Goal: Task Accomplishment & Management: Complete application form

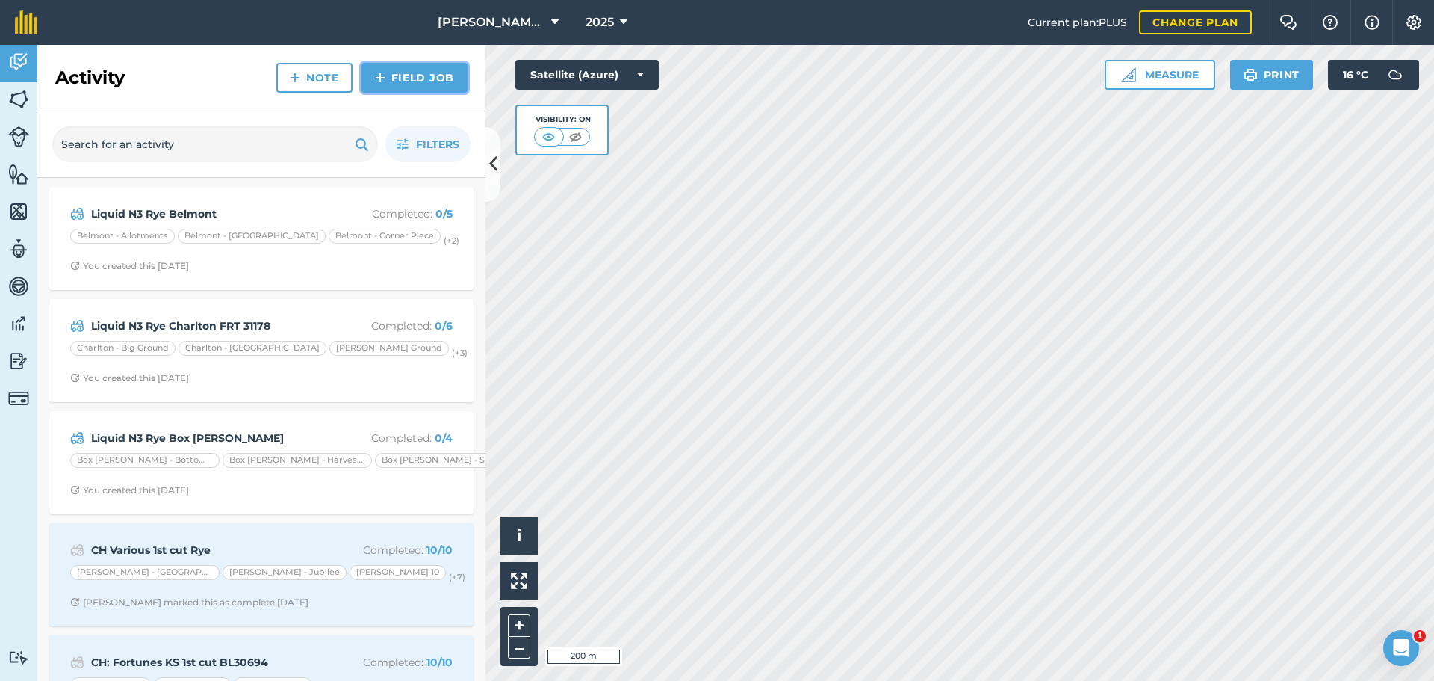
click at [439, 93] on link "Field Job" at bounding box center [415, 78] width 106 height 30
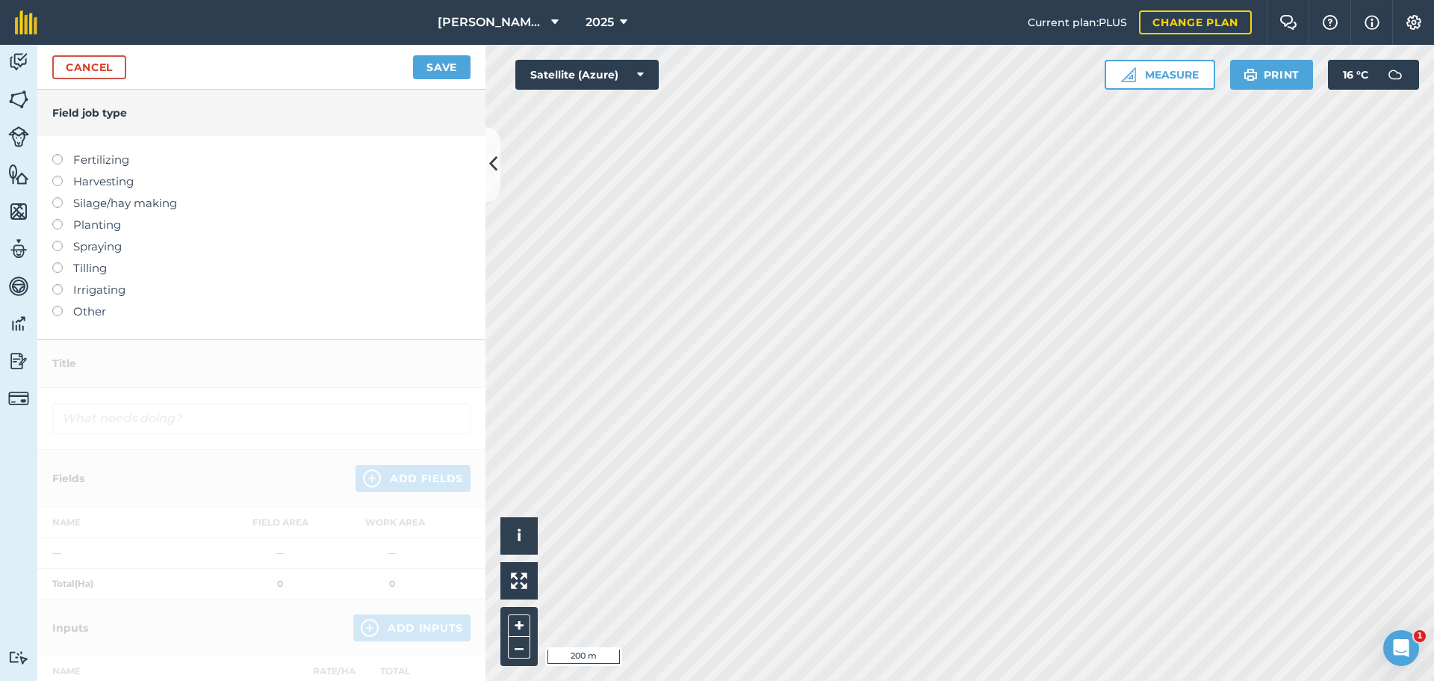
click at [59, 306] on label at bounding box center [62, 306] width 21 height 0
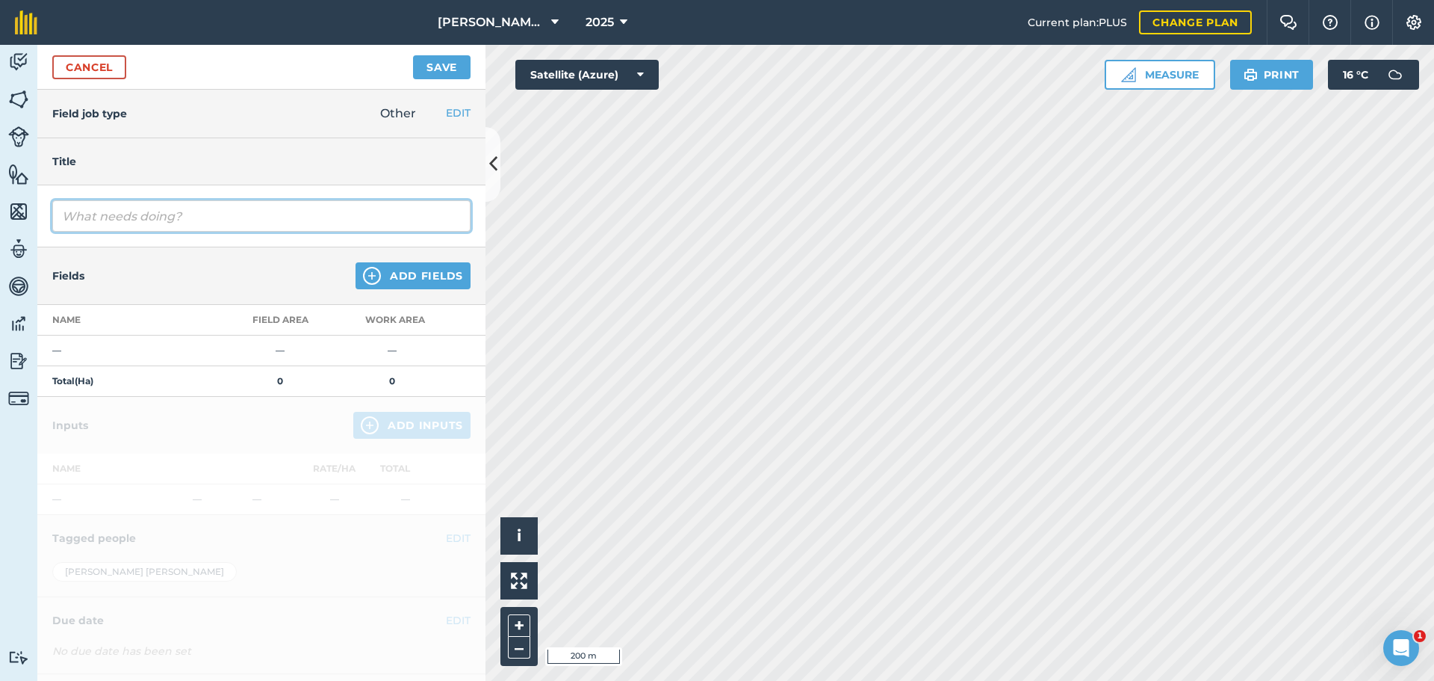
click at [146, 232] on input "text" at bounding box center [261, 215] width 418 height 31
click at [81, 232] on input "drilling" at bounding box center [261, 215] width 418 height 31
type input "Drilling"
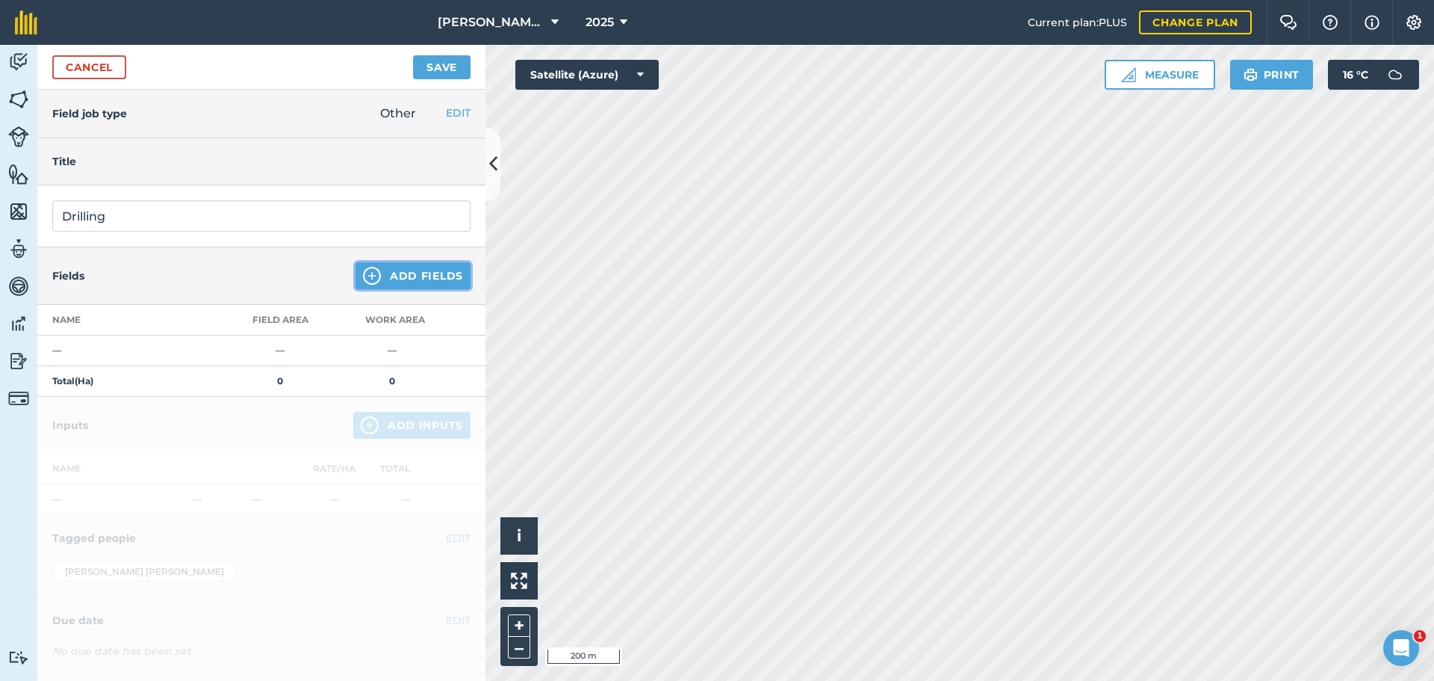
click at [415, 289] on button "Add Fields" at bounding box center [413, 275] width 115 height 27
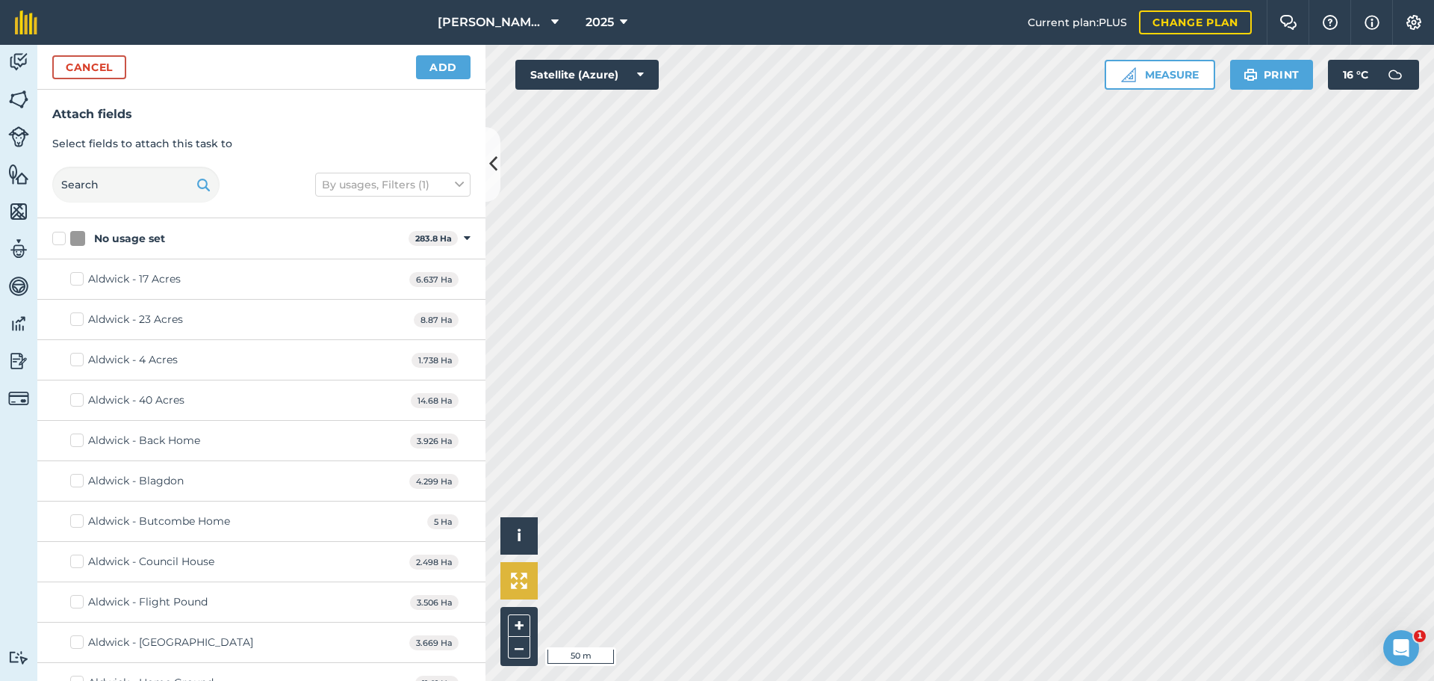
checkbox input "true"
drag, startPoint x: 433, startPoint y: 78, endPoint x: 465, endPoint y: 87, distance: 33.9
click at [434, 78] on button "Add" at bounding box center [443, 67] width 55 height 24
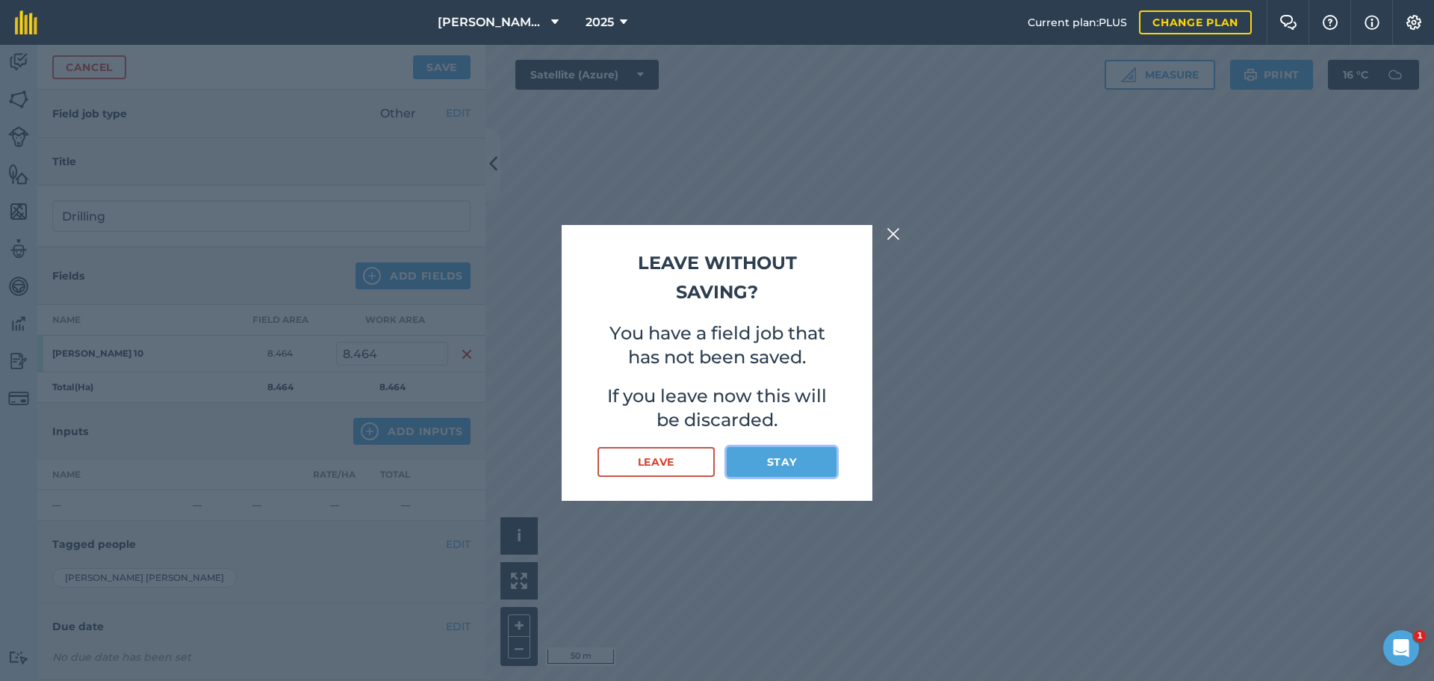
click at [790, 477] on button "Stay" at bounding box center [782, 462] width 110 height 30
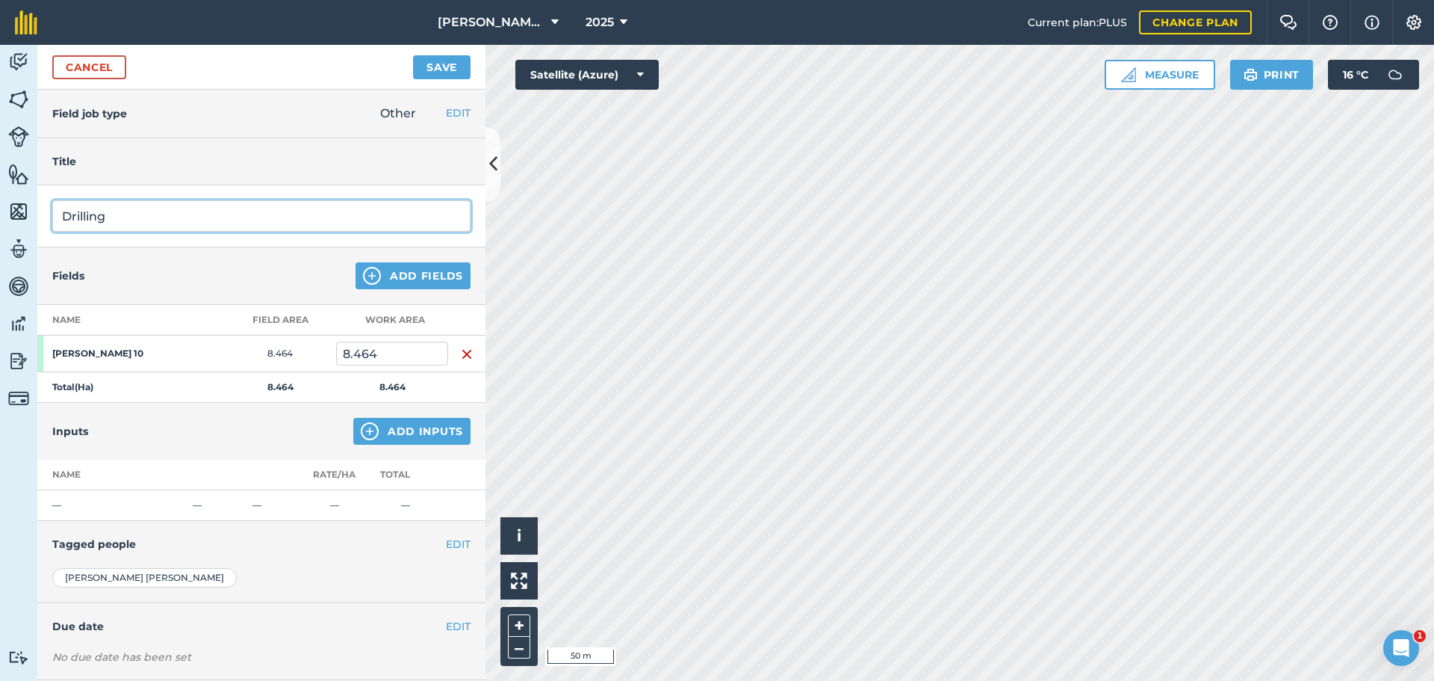
click at [301, 232] on input "Drilling" at bounding box center [261, 215] width 418 height 31
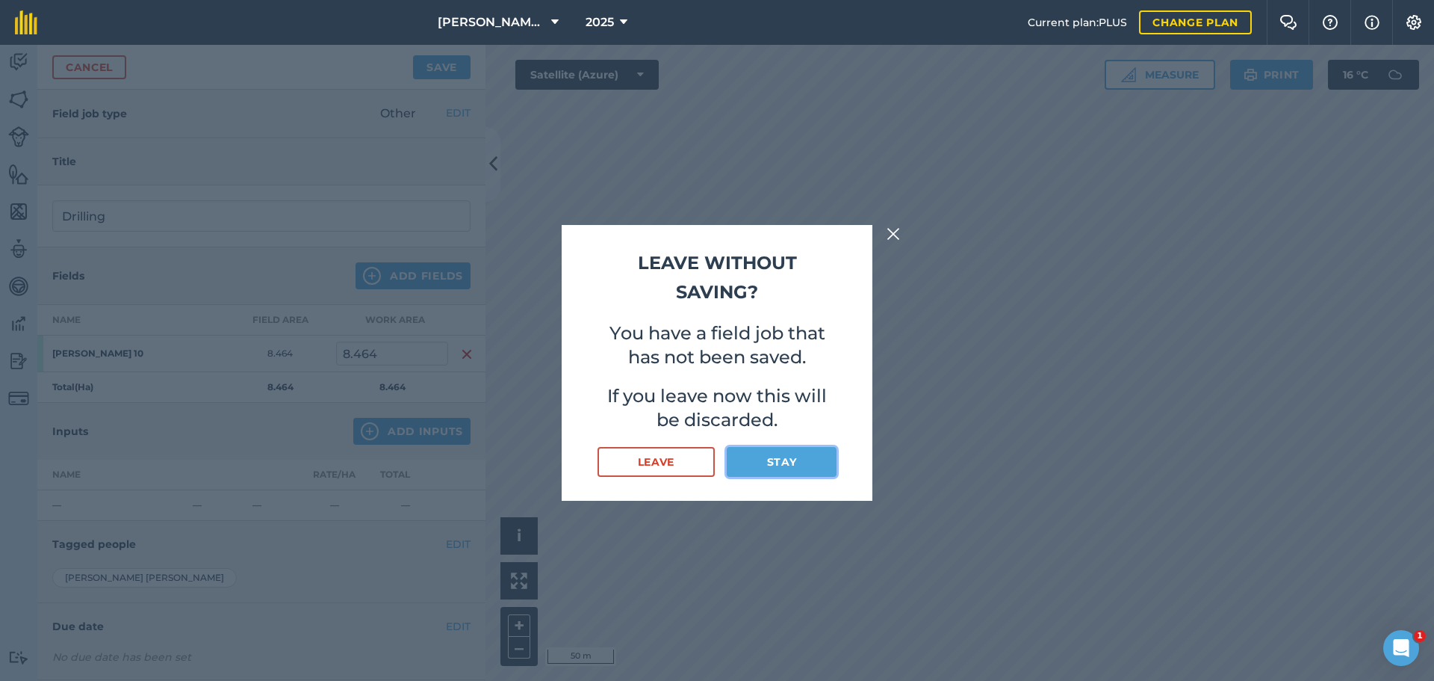
click at [807, 477] on button "Stay" at bounding box center [782, 462] width 110 height 30
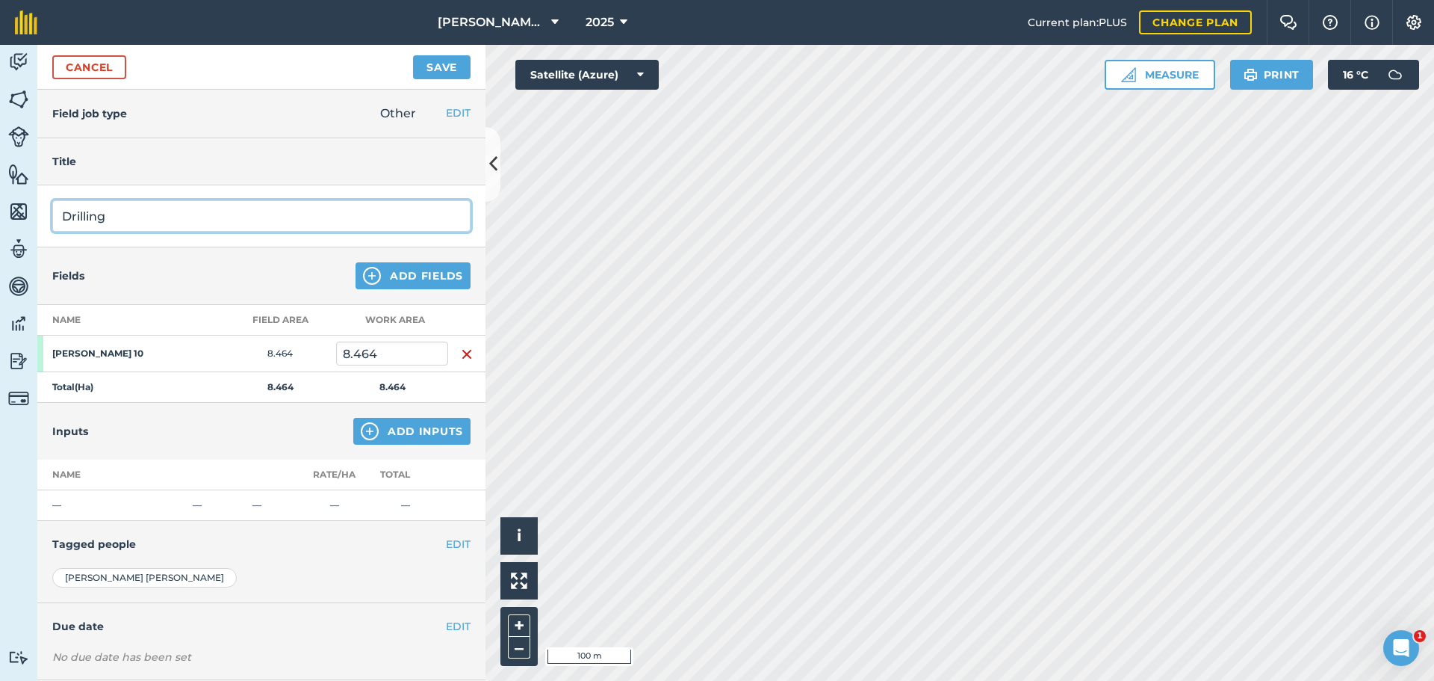
click at [167, 232] on input "Drilling" at bounding box center [261, 215] width 418 height 31
type input "Drilling"
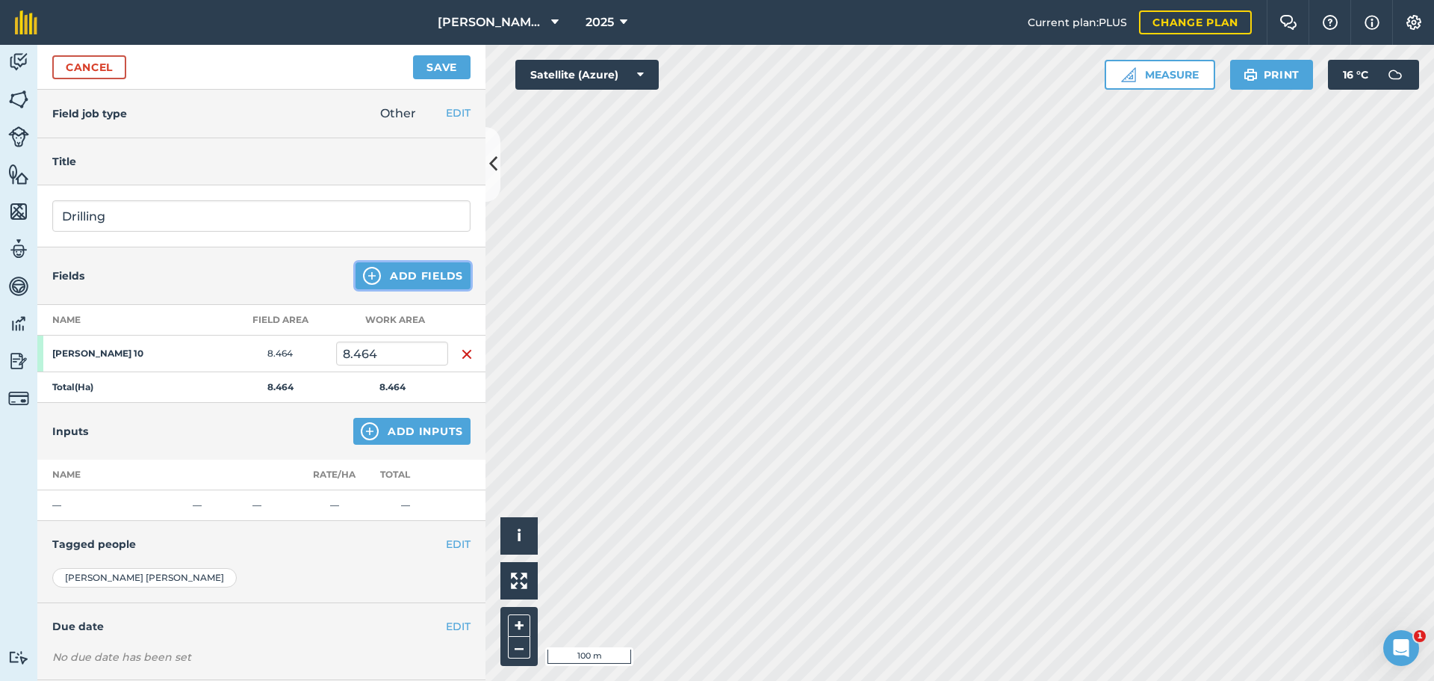
click at [356, 262] on button "Add Fields" at bounding box center [413, 275] width 115 height 27
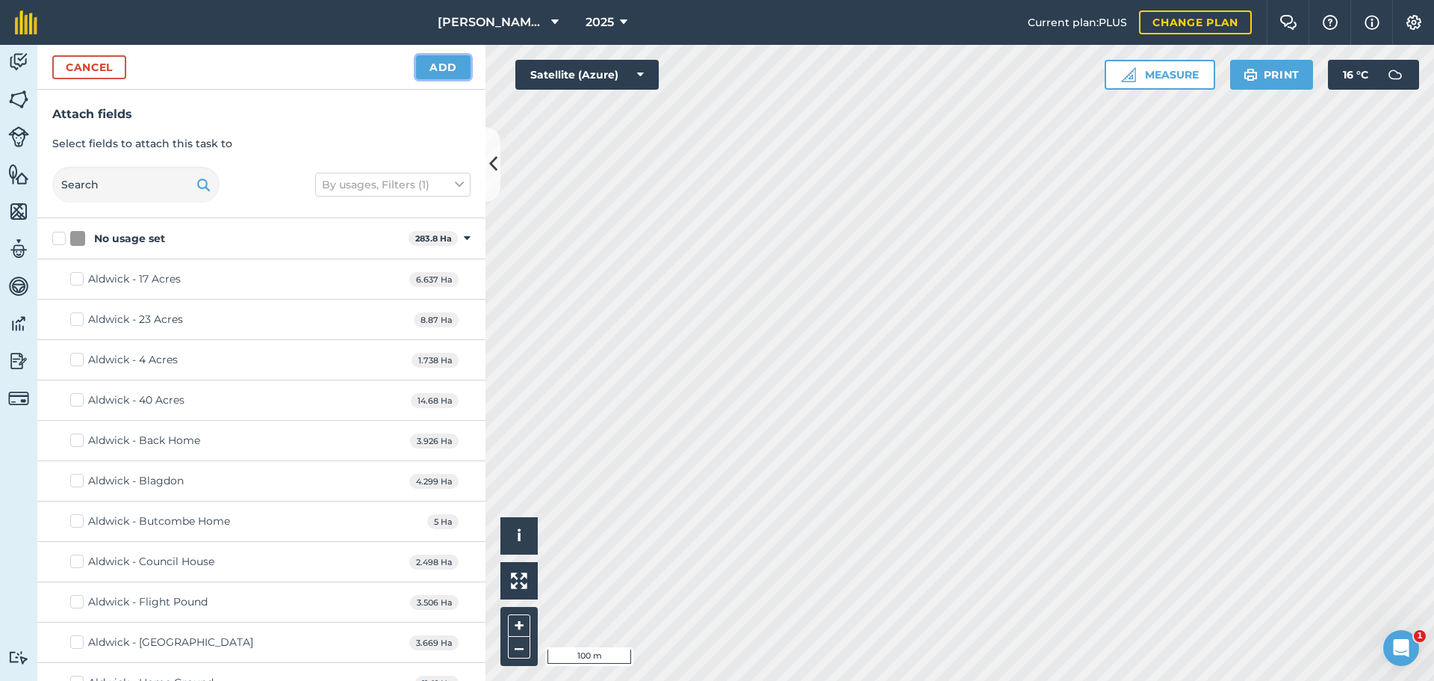
click at [453, 79] on button "Add" at bounding box center [443, 67] width 55 height 24
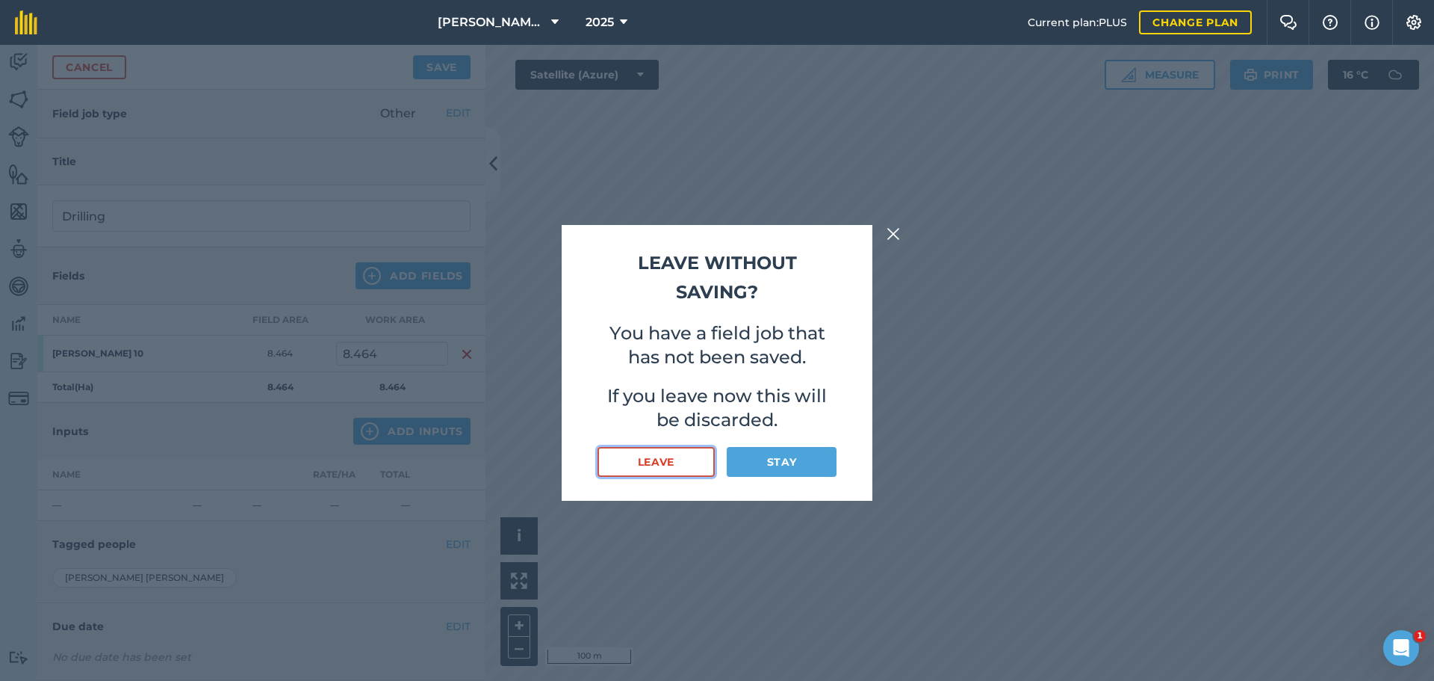
click at [687, 470] on button "Leave" at bounding box center [656, 462] width 117 height 30
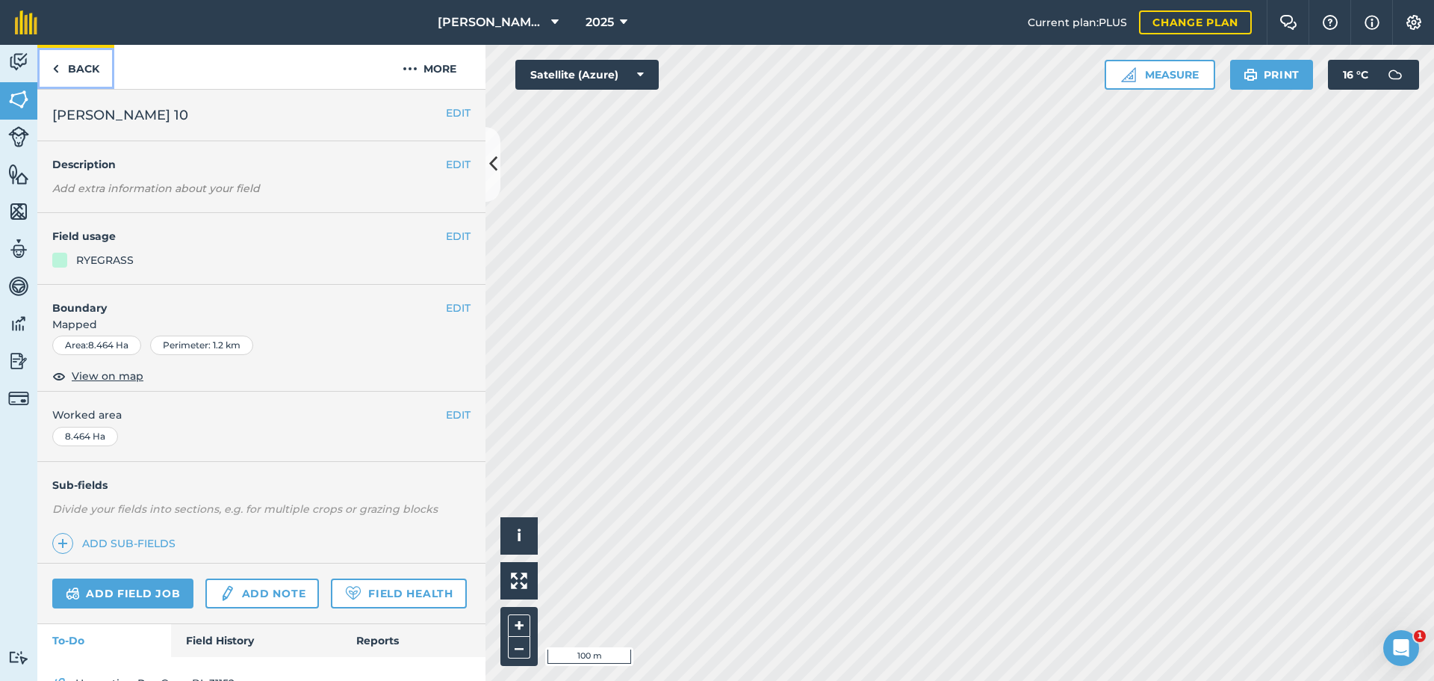
click at [66, 88] on link "Back" at bounding box center [75, 67] width 77 height 44
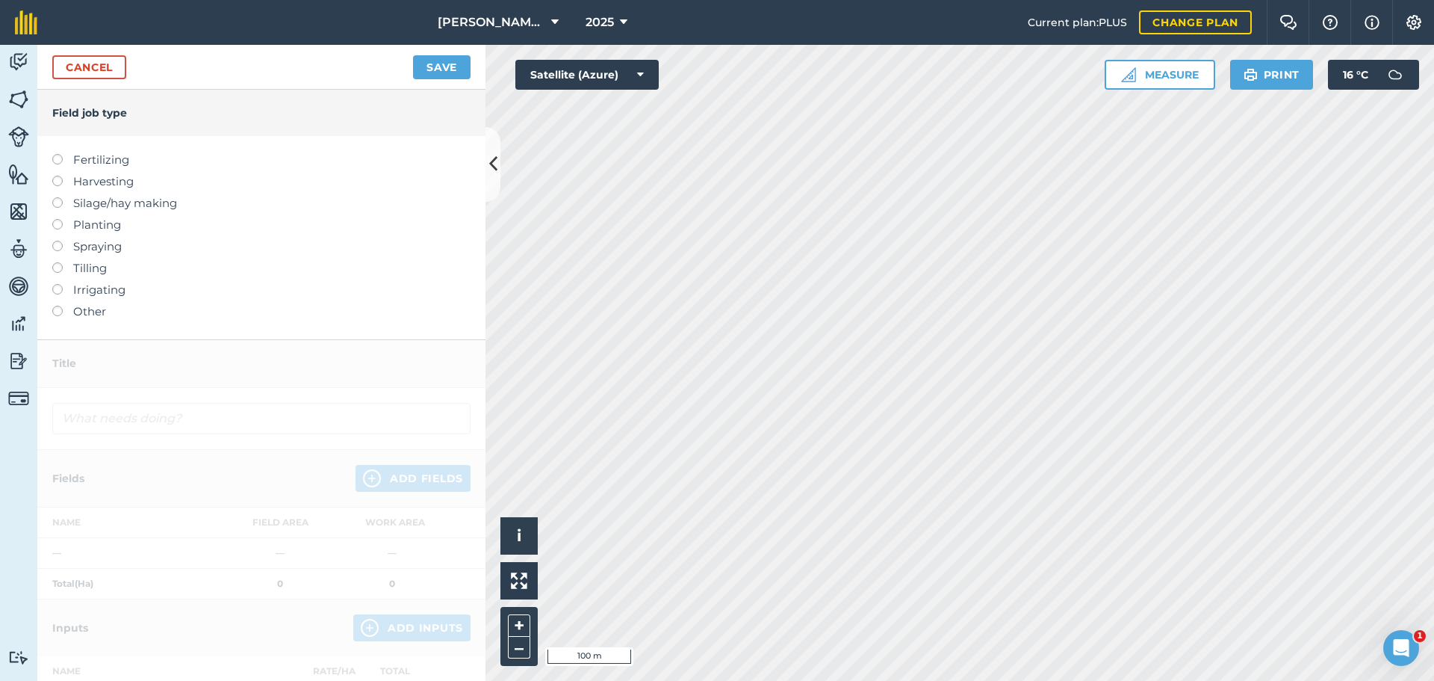
click at [62, 219] on label at bounding box center [62, 219] width 21 height 0
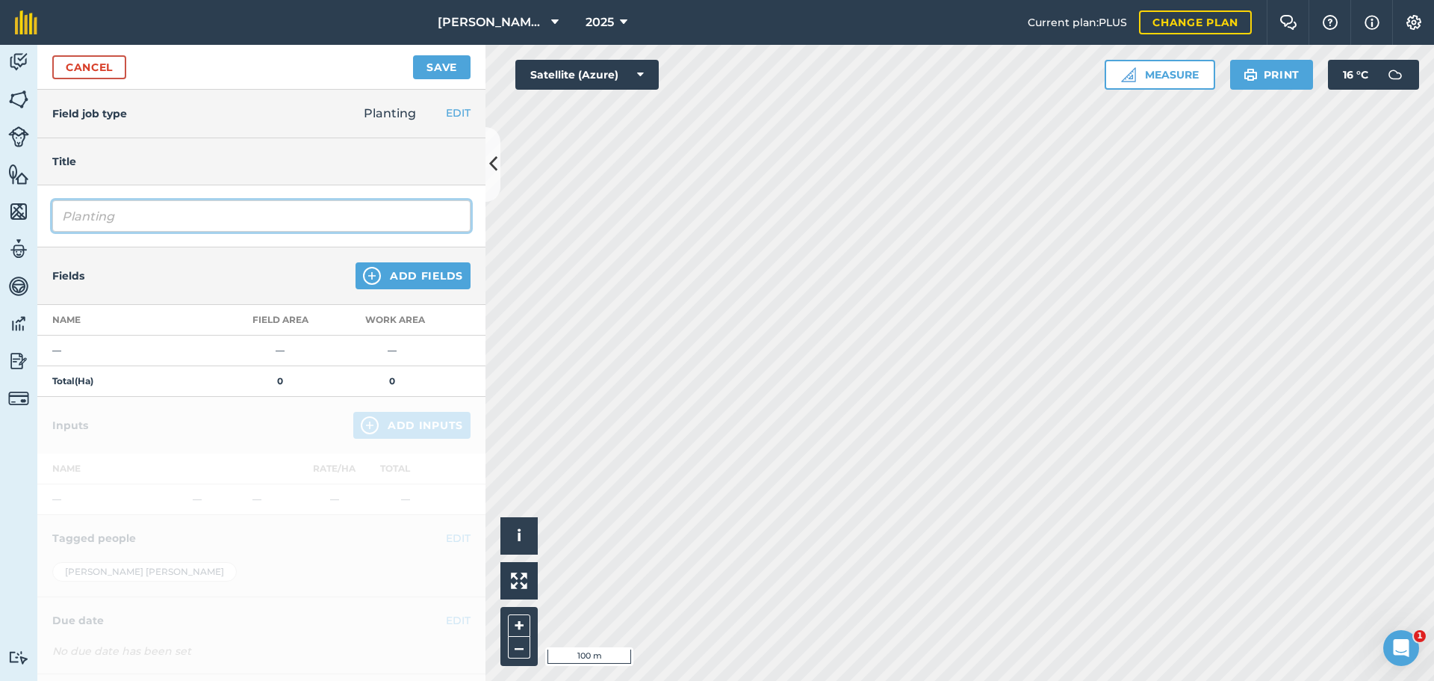
click at [182, 232] on input "Planting" at bounding box center [261, 215] width 418 height 31
click at [131, 232] on input "PlantingMeadow Mix" at bounding box center [261, 215] width 418 height 31
type input "Planting Long Term Meadow Mix"
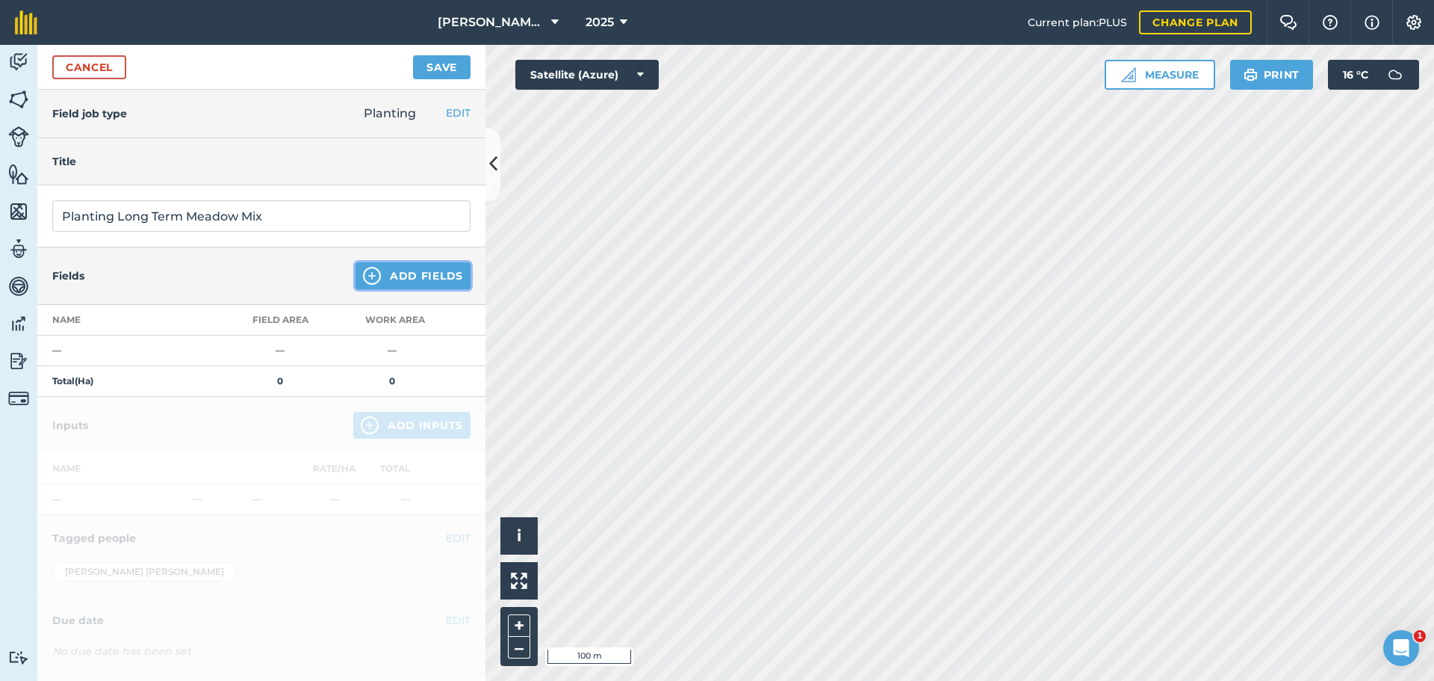
click at [446, 289] on button "Add Fields" at bounding box center [413, 275] width 115 height 27
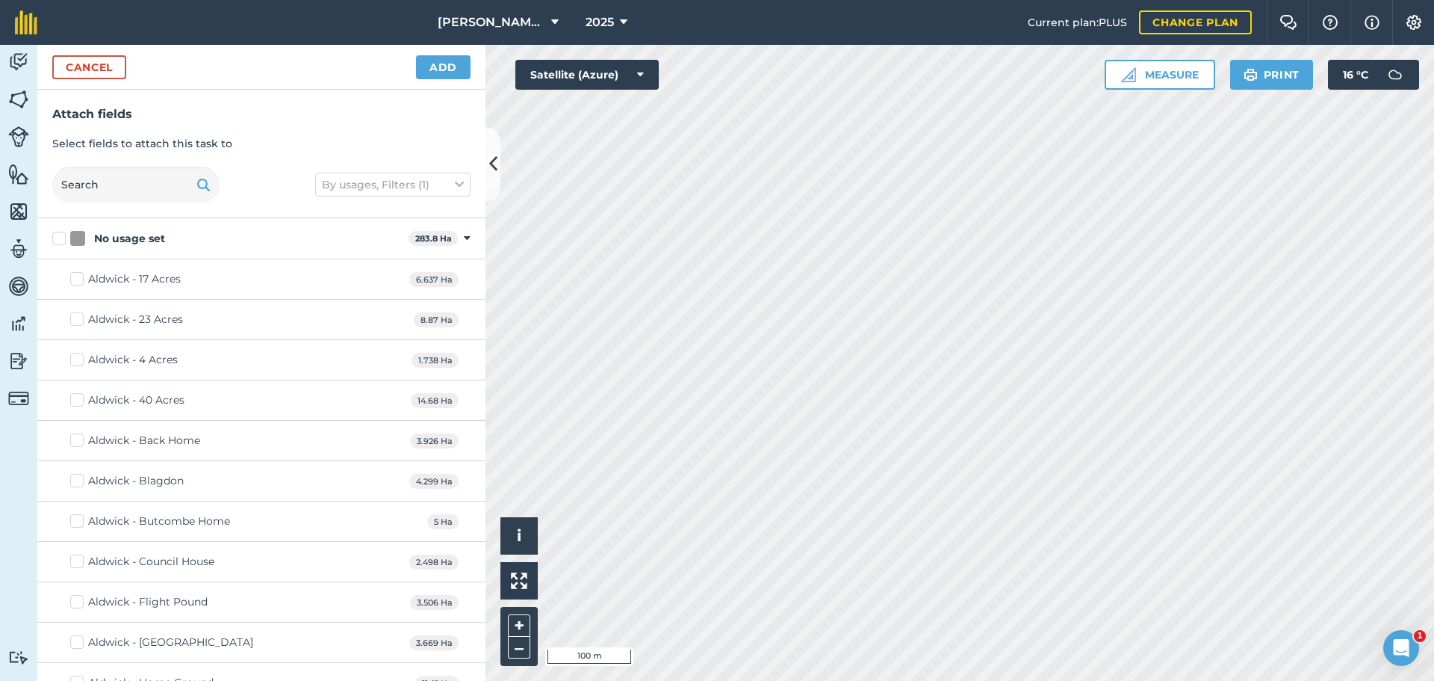
checkbox input "true"
click at [451, 79] on button "Add" at bounding box center [443, 67] width 55 height 24
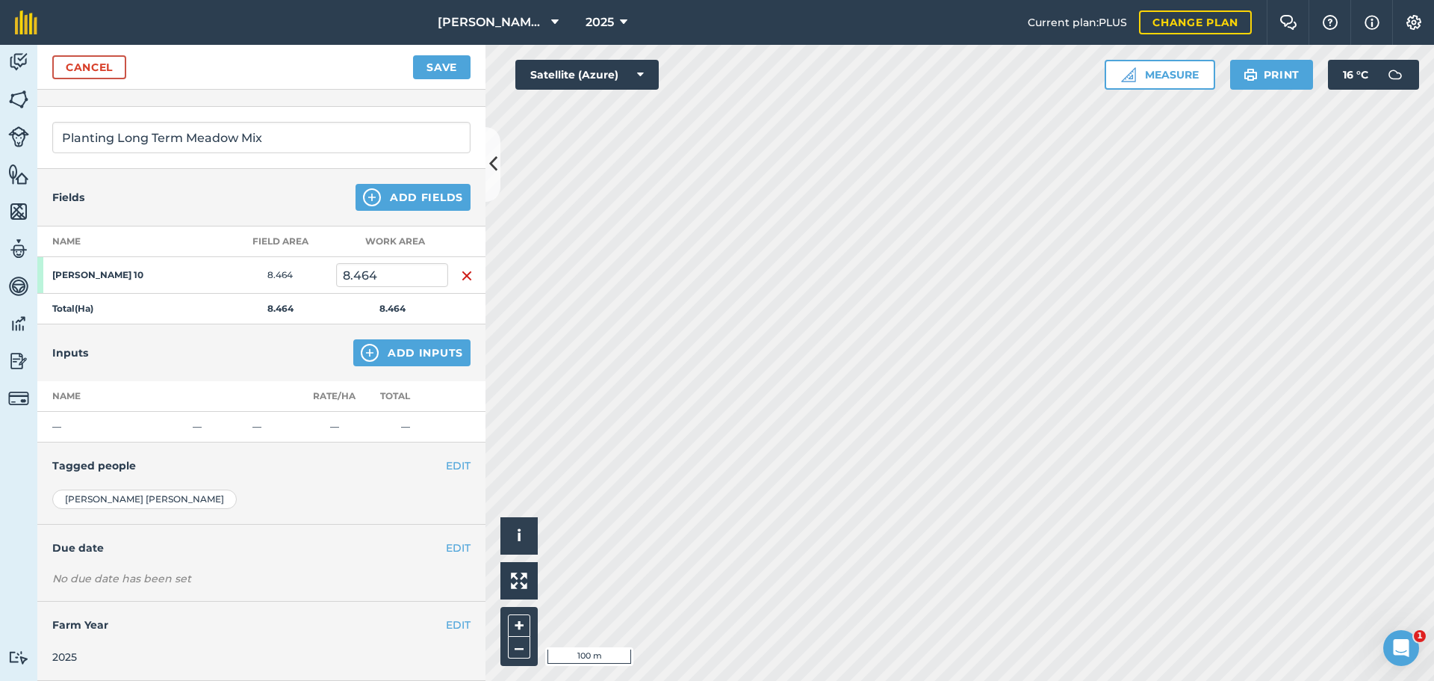
scroll to position [217, 0]
click at [423, 74] on button "Save" at bounding box center [442, 67] width 58 height 24
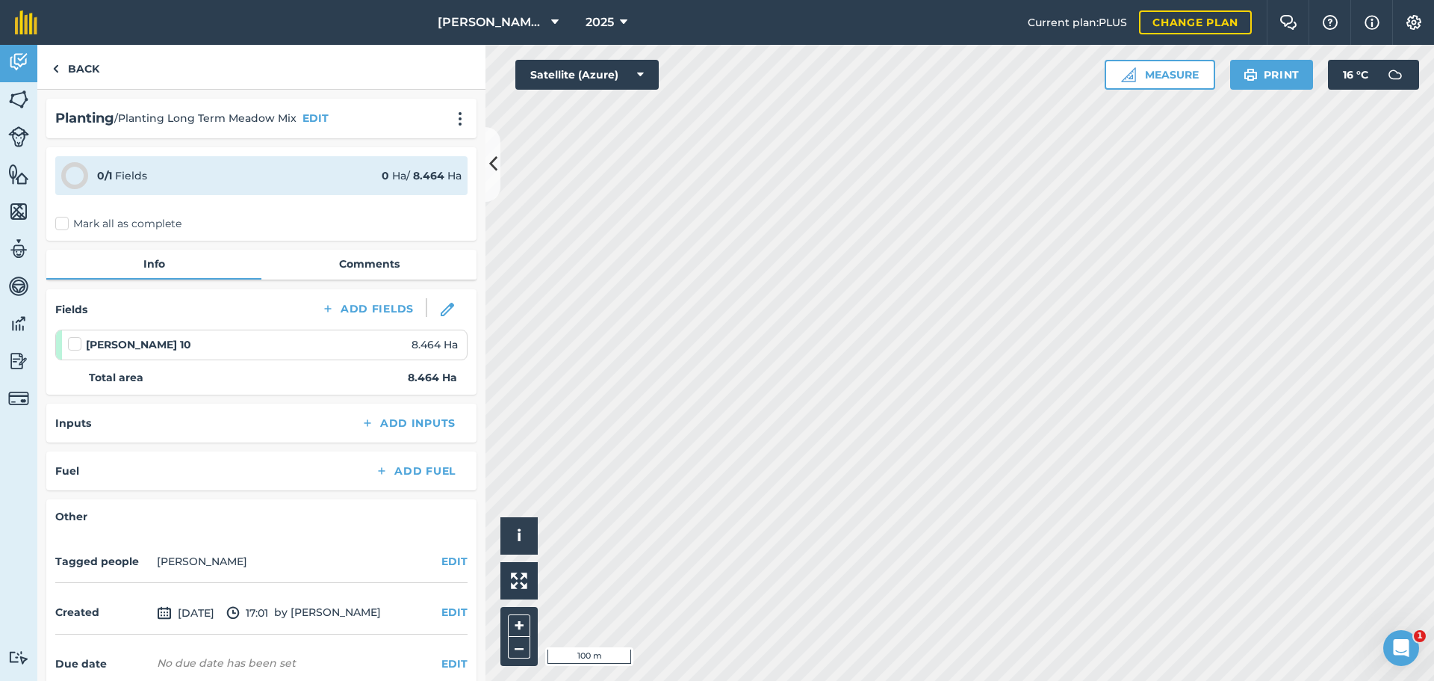
click at [69, 232] on label "Mark all as complete" at bounding box center [118, 224] width 126 height 16
click at [65, 226] on input "Mark all as complete" at bounding box center [60, 221] width 10 height 10
checkbox input "false"
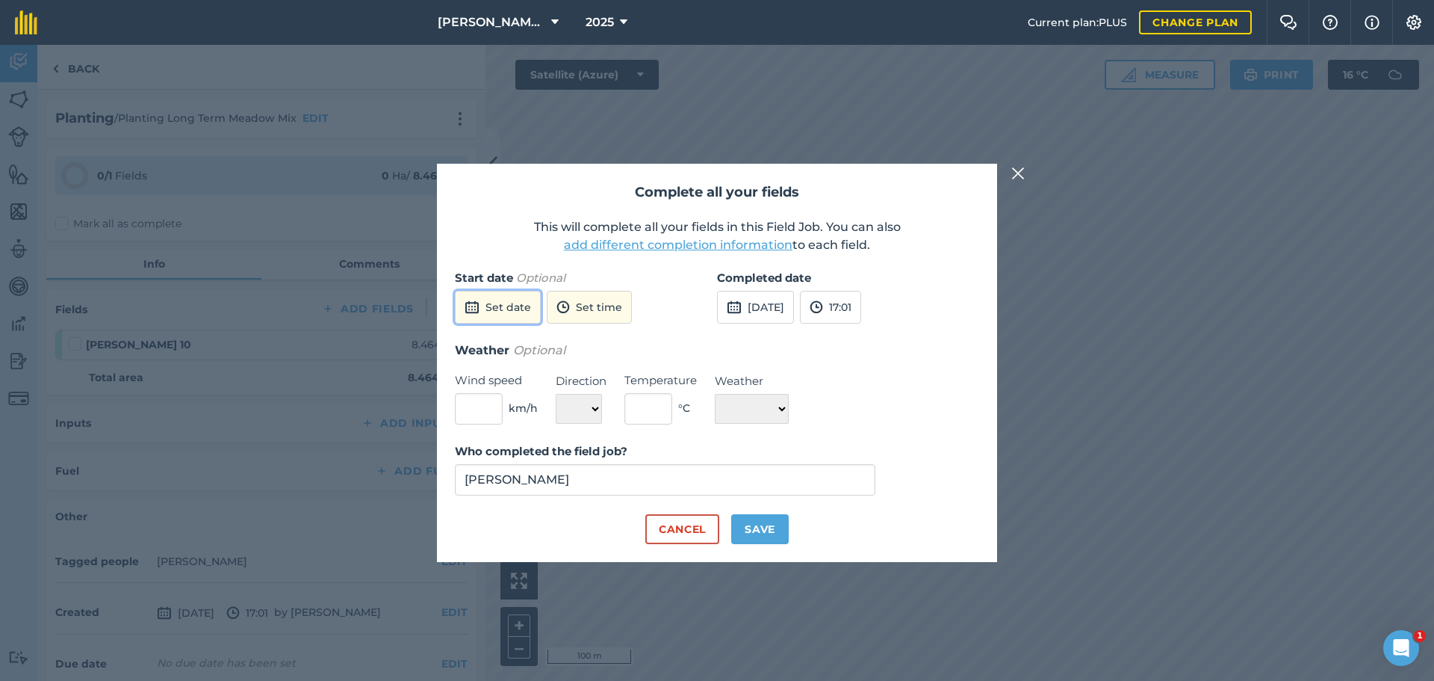
click at [511, 291] on button "Set date" at bounding box center [498, 307] width 86 height 33
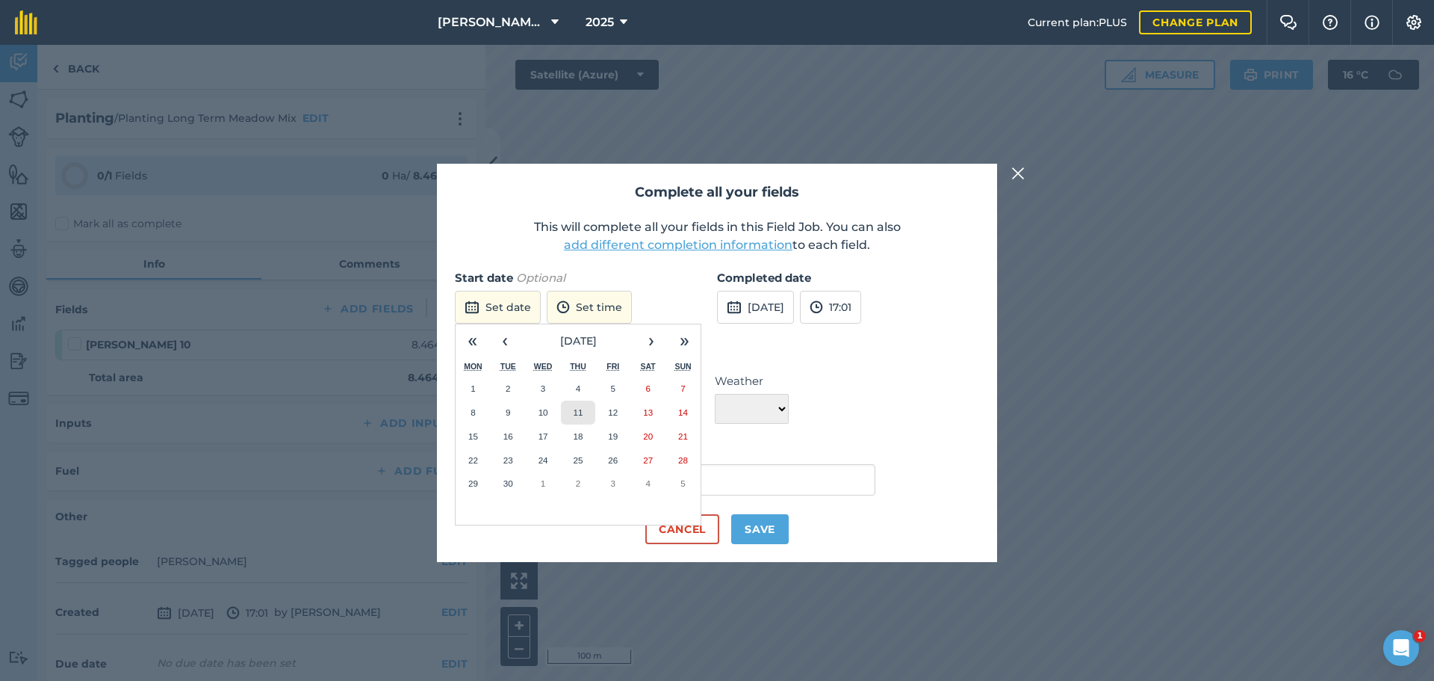
click at [583, 407] on abbr "11" at bounding box center [578, 412] width 10 height 10
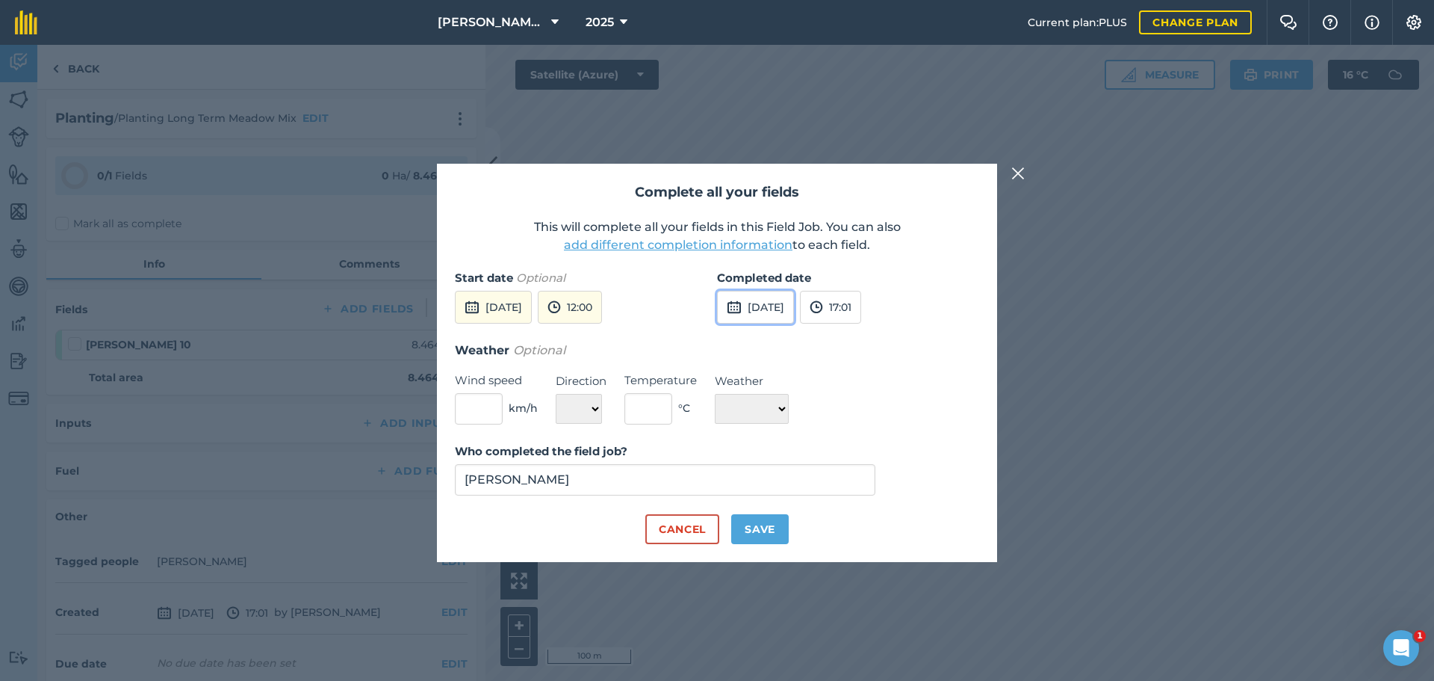
click at [764, 292] on button "[DATE]" at bounding box center [755, 307] width 77 height 33
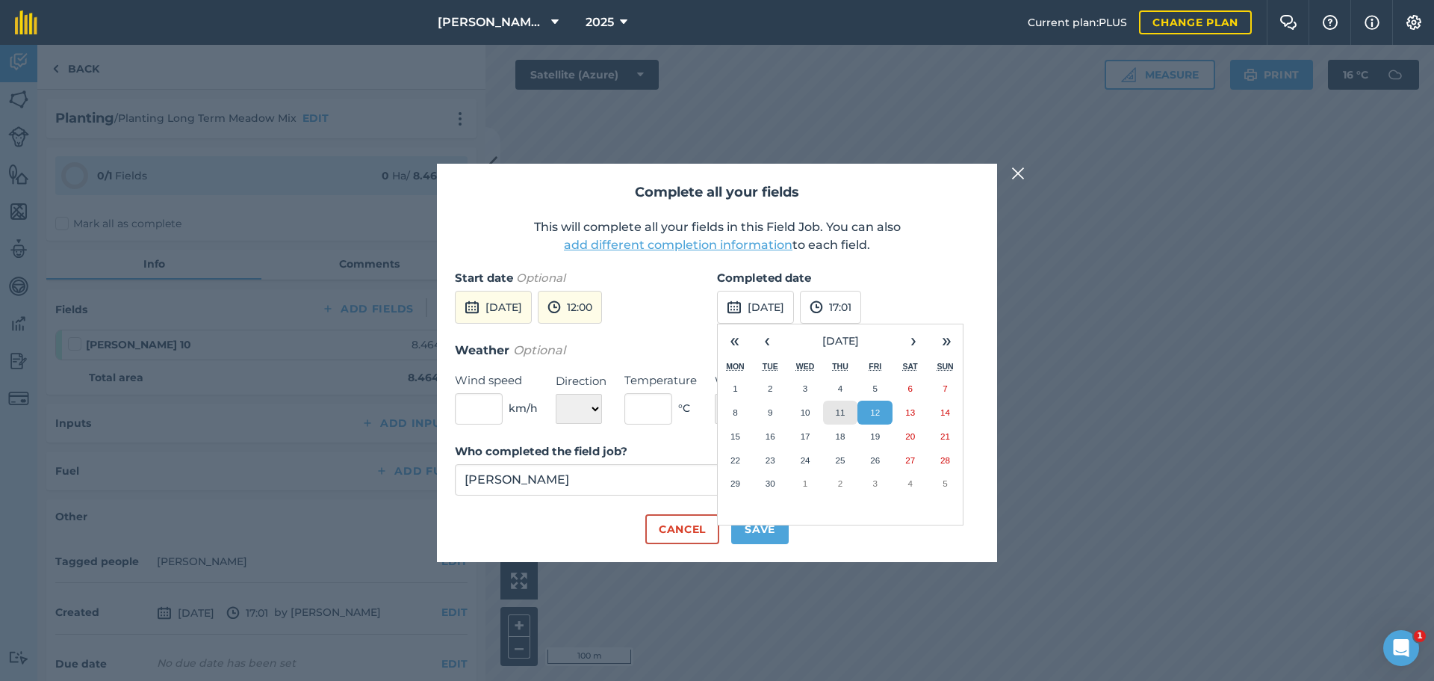
click at [841, 400] on button "11" at bounding box center [840, 412] width 35 height 24
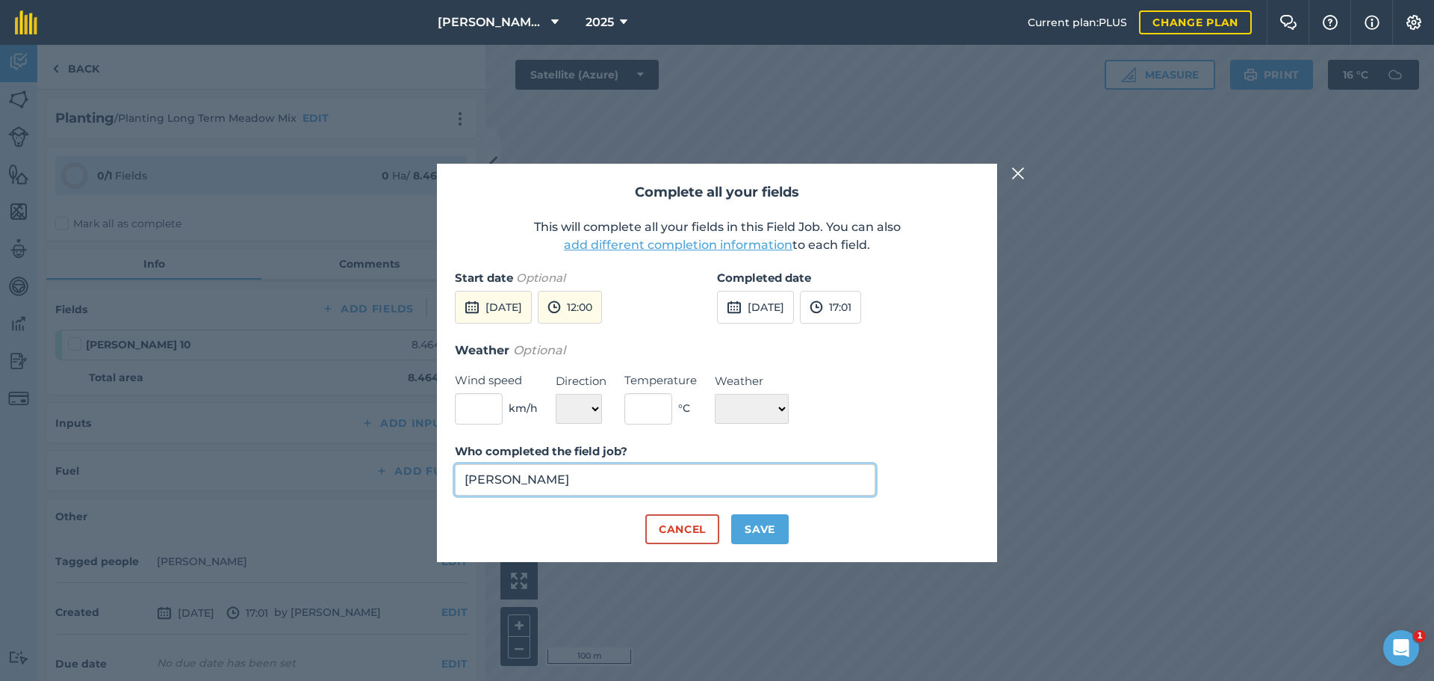
click at [625, 492] on input "[PERSON_NAME]" at bounding box center [665, 479] width 421 height 31
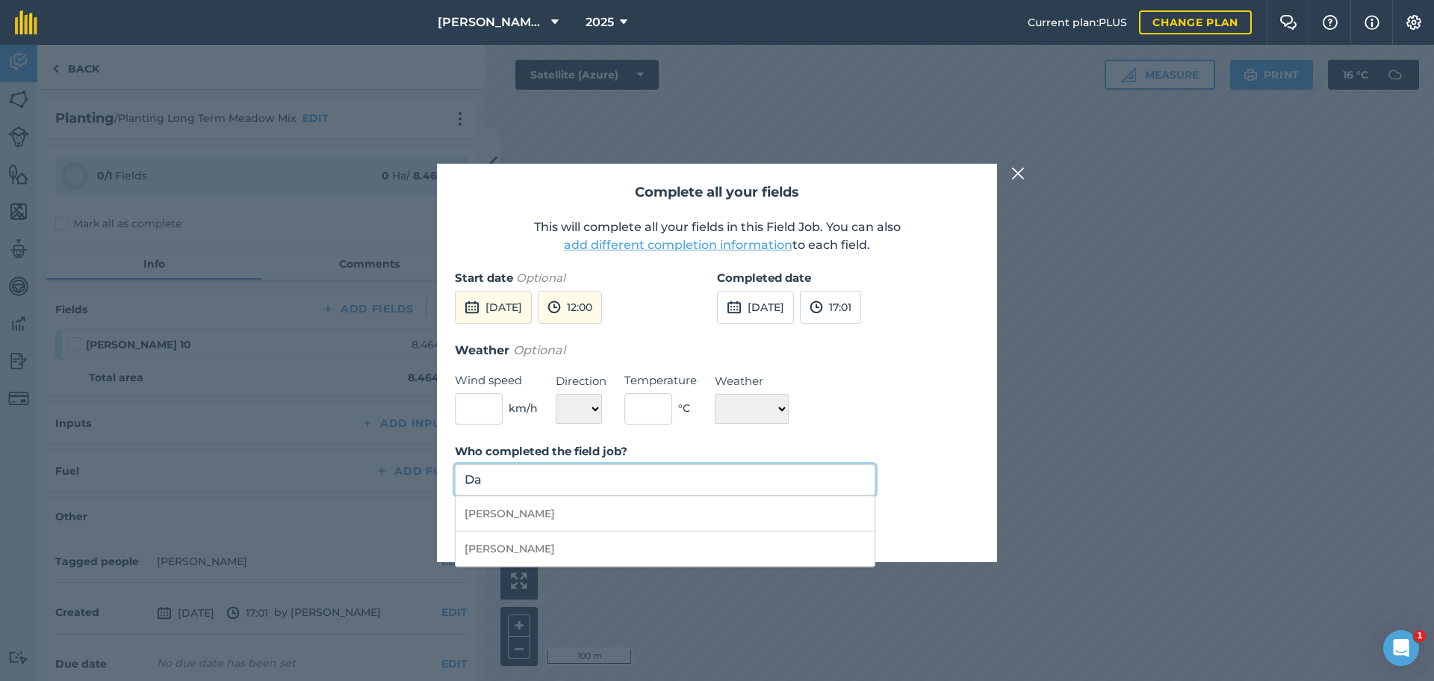
type input "D"
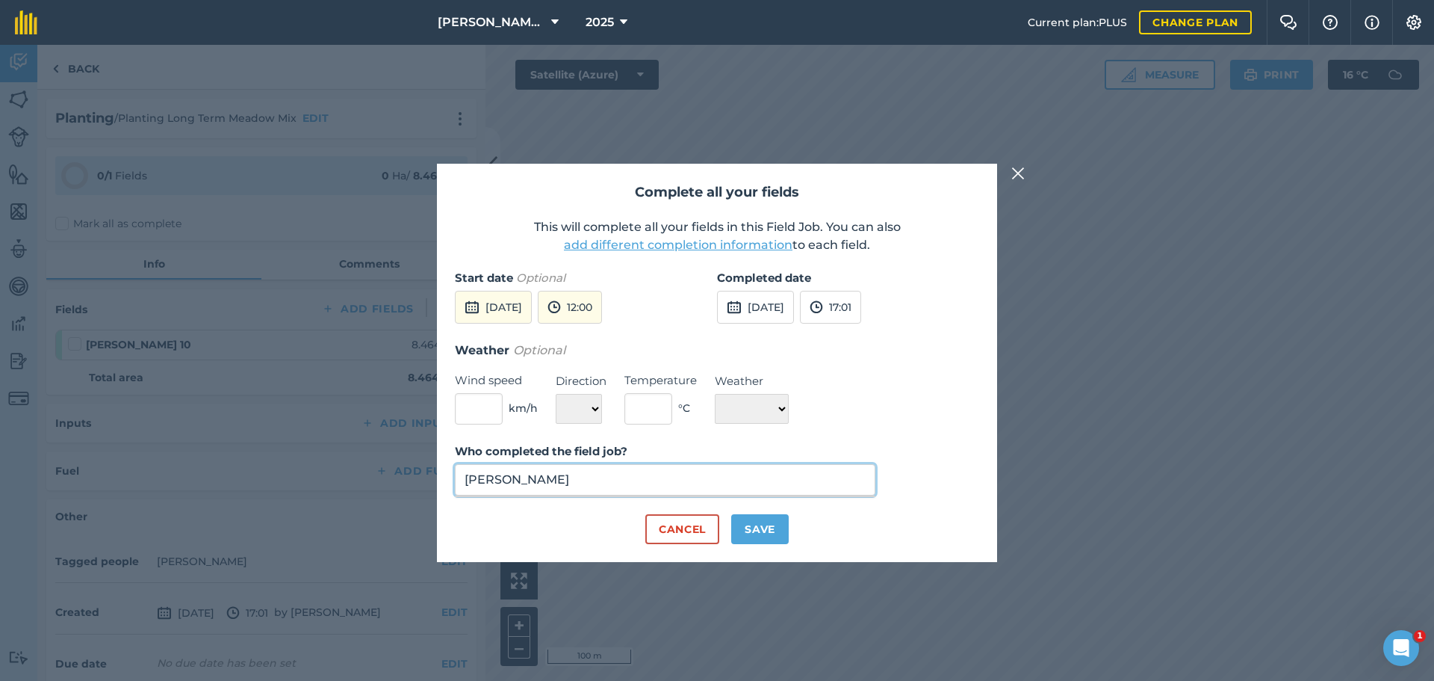
type input "[PERSON_NAME]"
click at [778, 544] on button "Save" at bounding box center [760, 529] width 58 height 30
checkbox input "true"
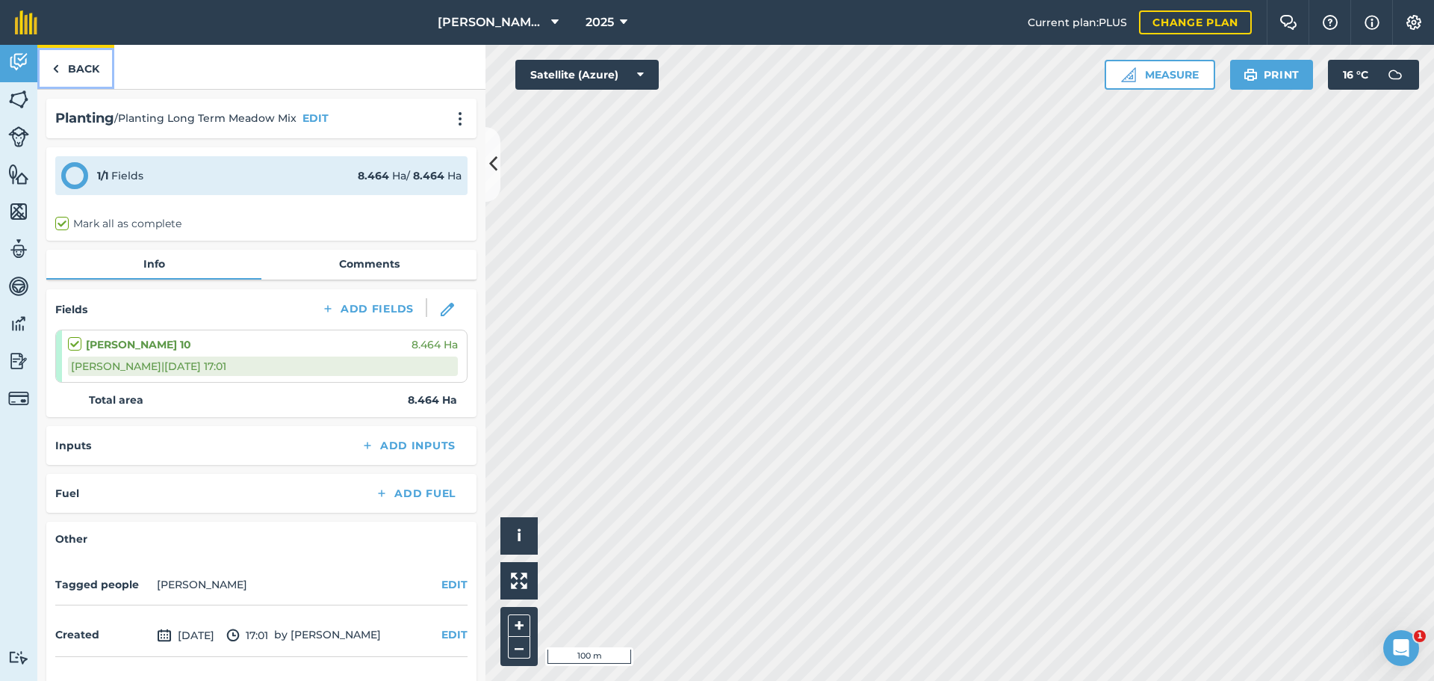
click at [59, 78] on img at bounding box center [55, 69] width 7 height 18
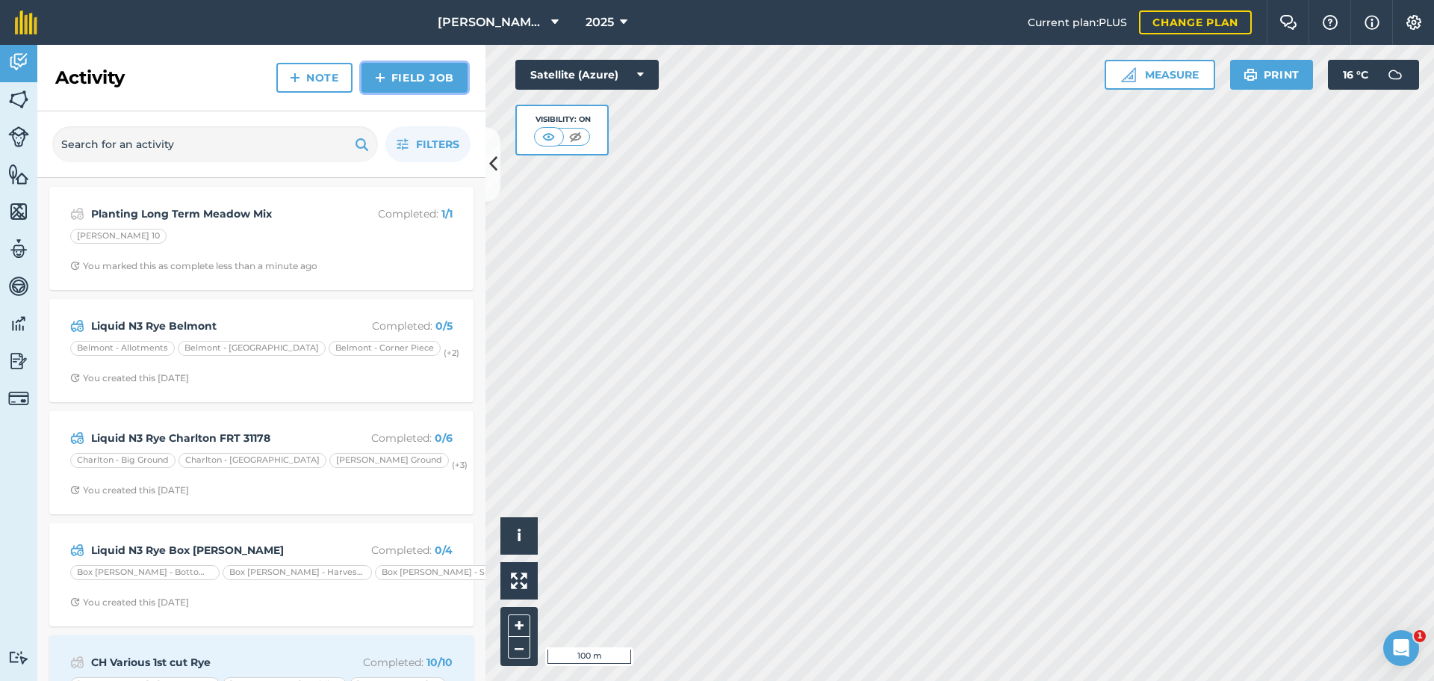
click at [388, 93] on link "Field Job" at bounding box center [415, 78] width 106 height 30
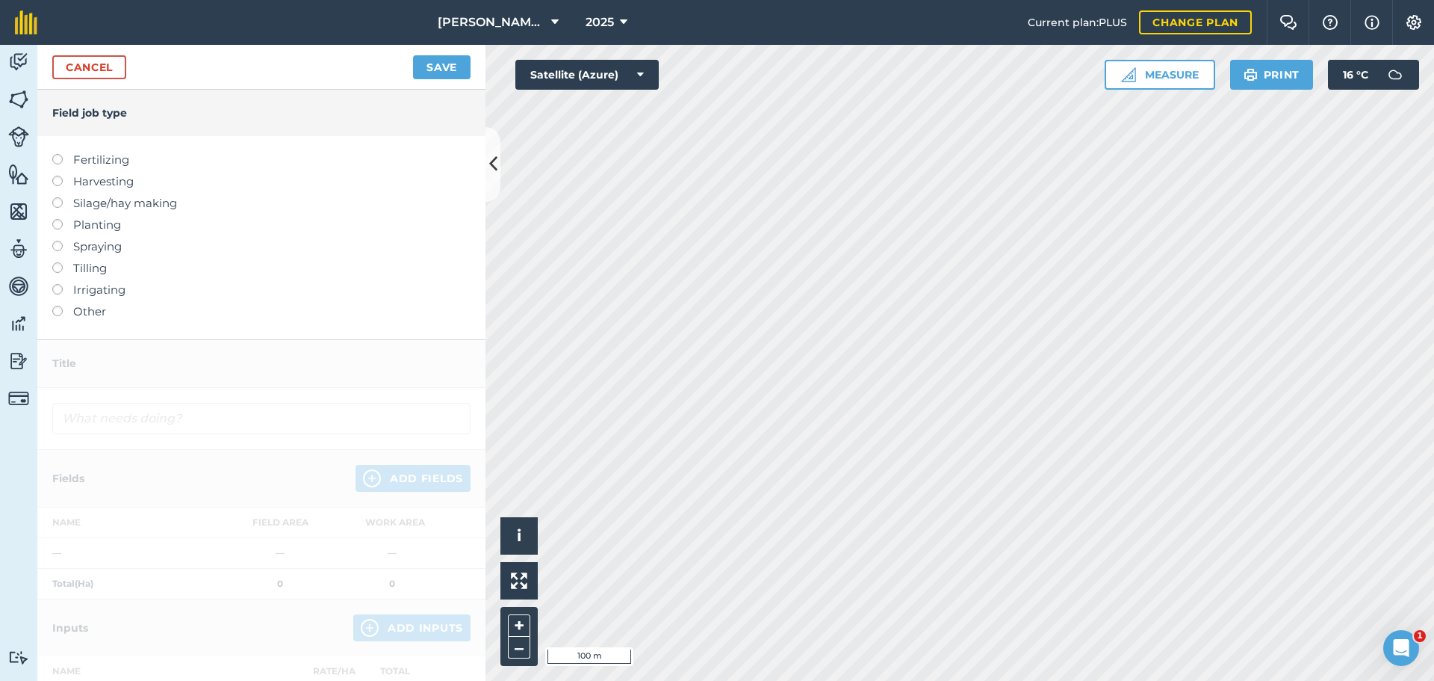
click at [63, 219] on label at bounding box center [62, 219] width 21 height 0
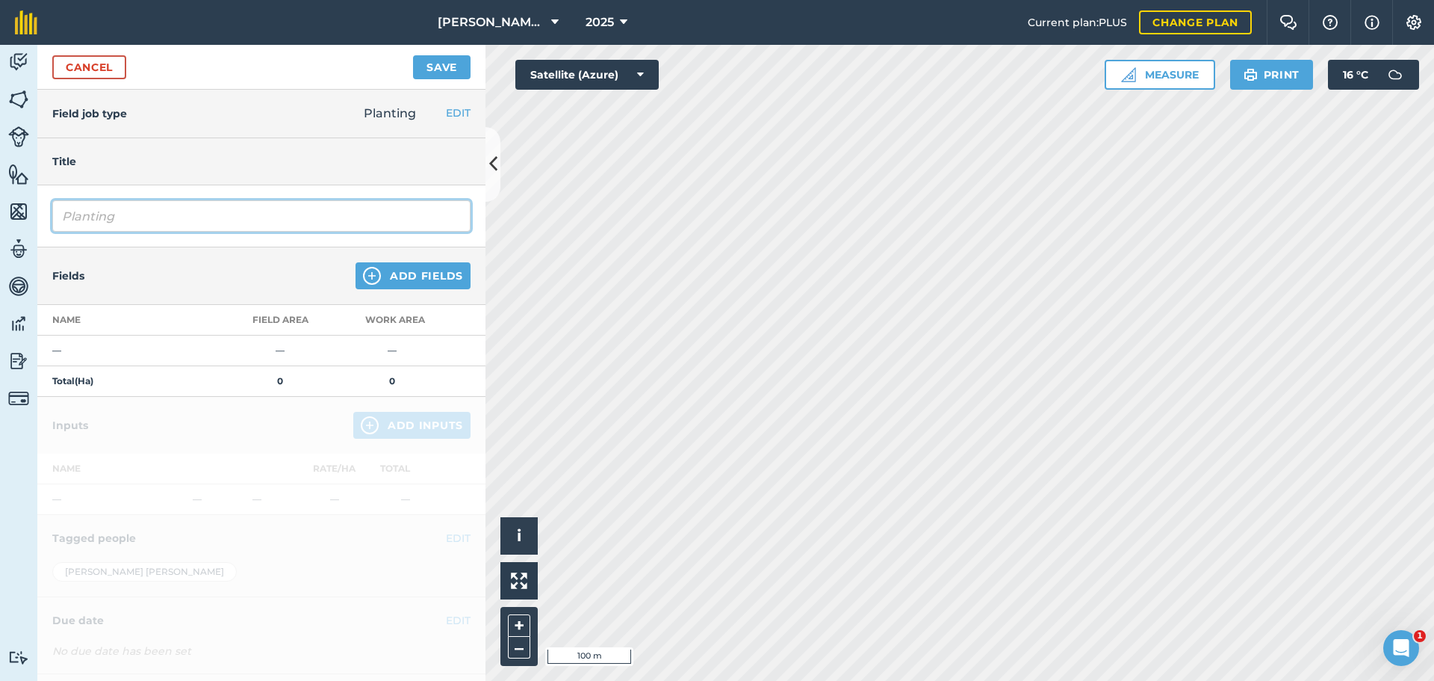
click at [183, 232] on input "Planting" at bounding box center [261, 215] width 418 height 31
click at [169, 232] on input "Planting" at bounding box center [261, 215] width 418 height 31
type input "Planting Rye Grass"
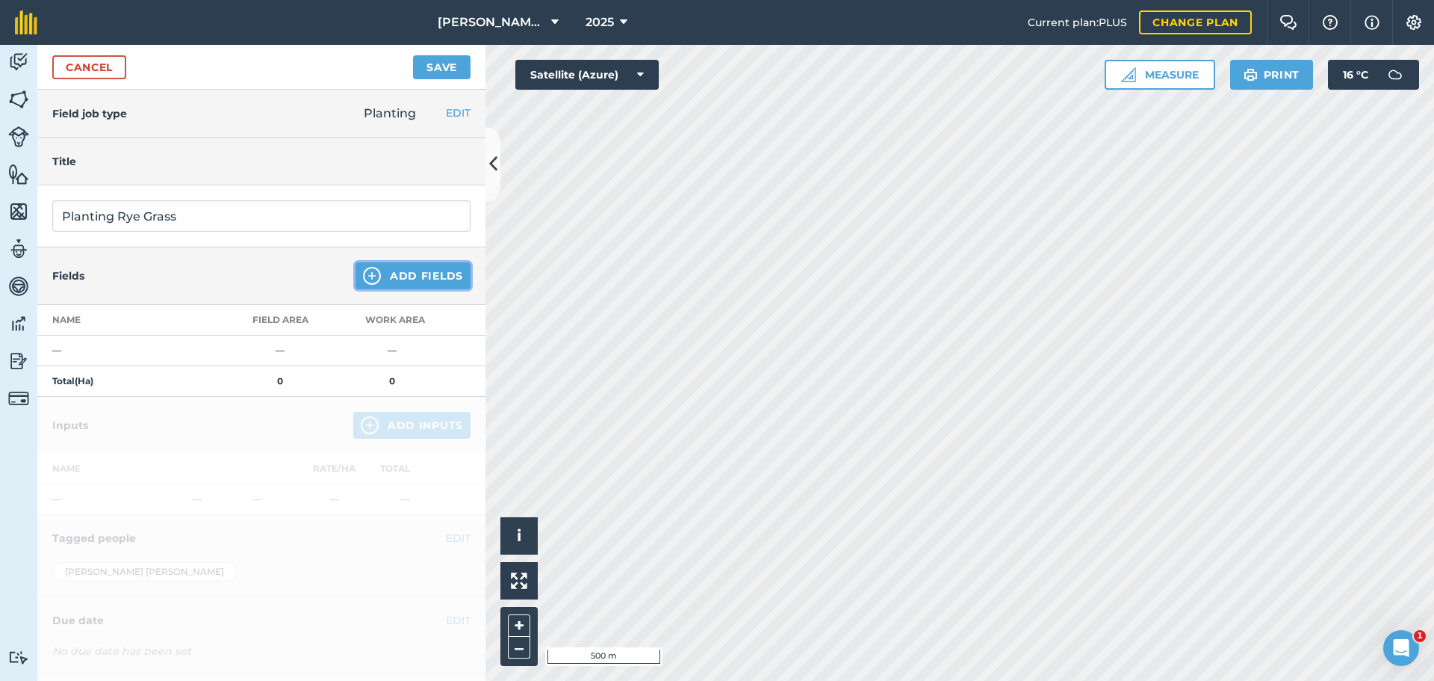
click at [430, 289] on button "Add Fields" at bounding box center [413, 275] width 115 height 27
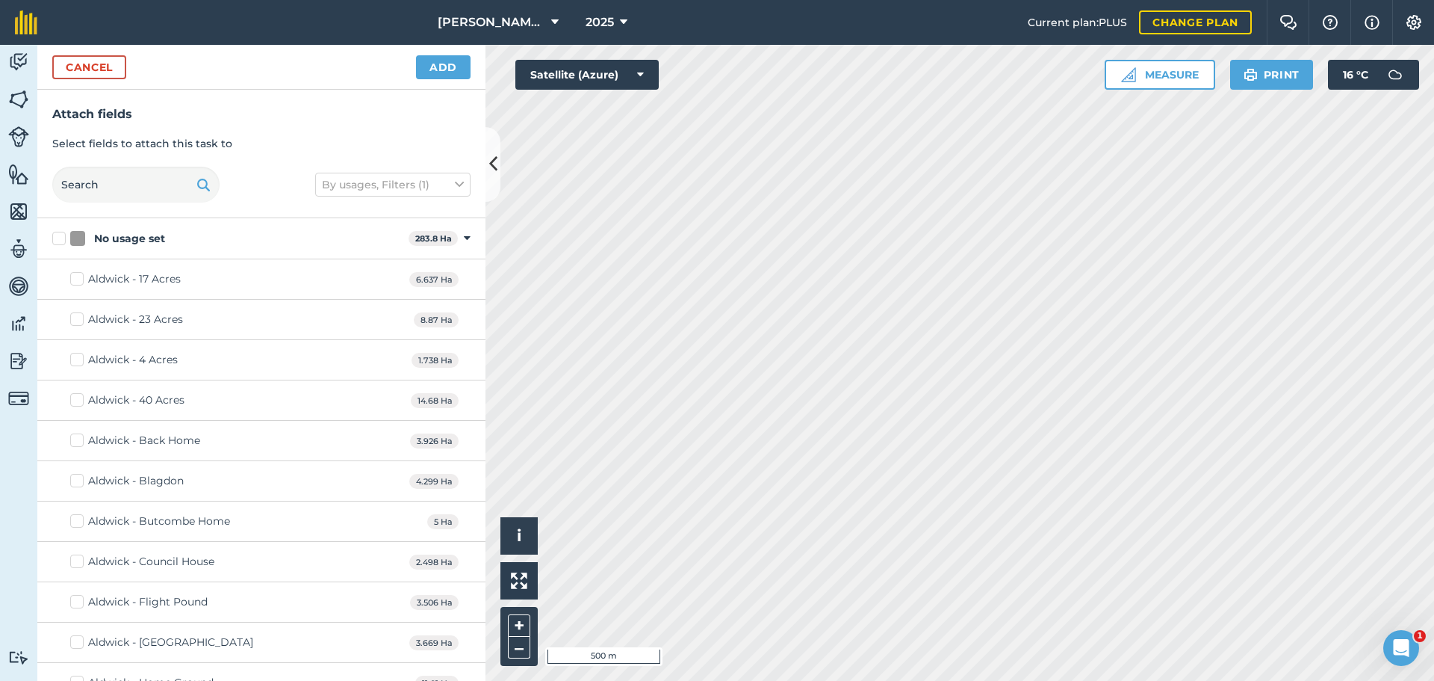
checkbox input "true"
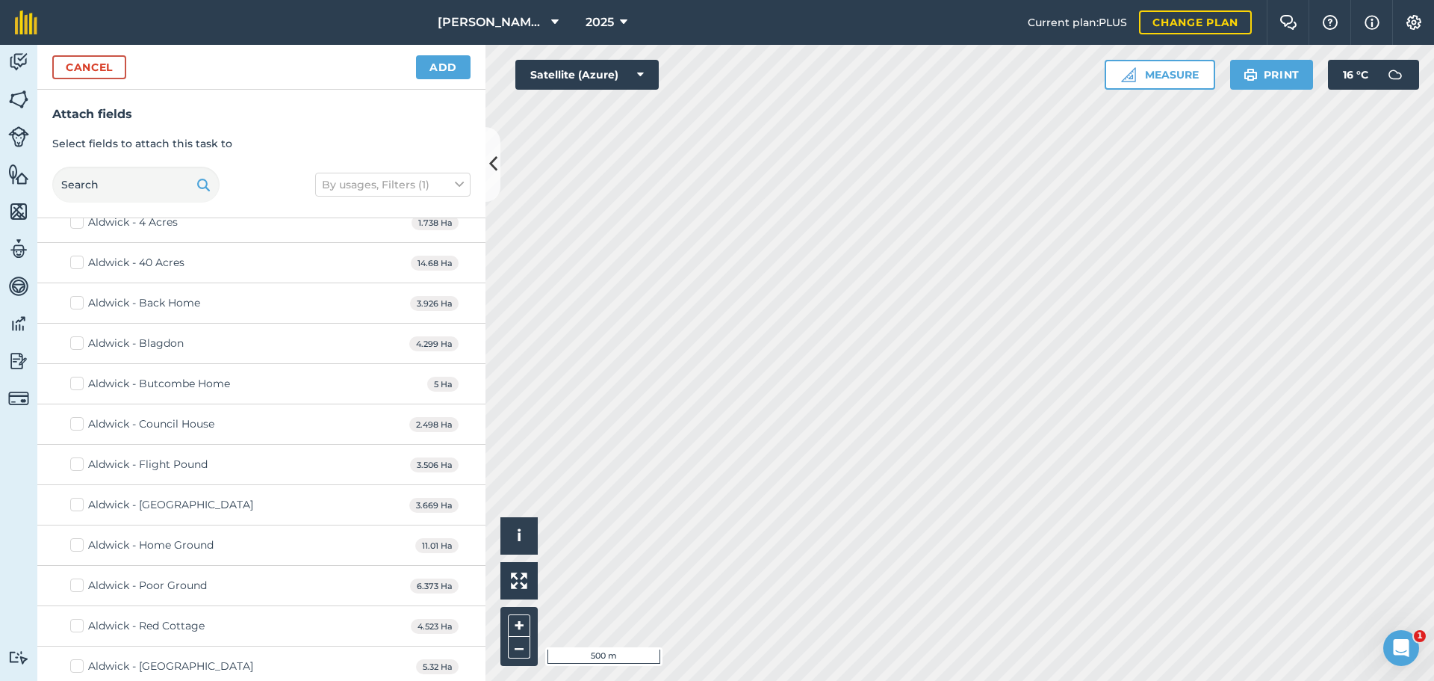
scroll to position [149, 0]
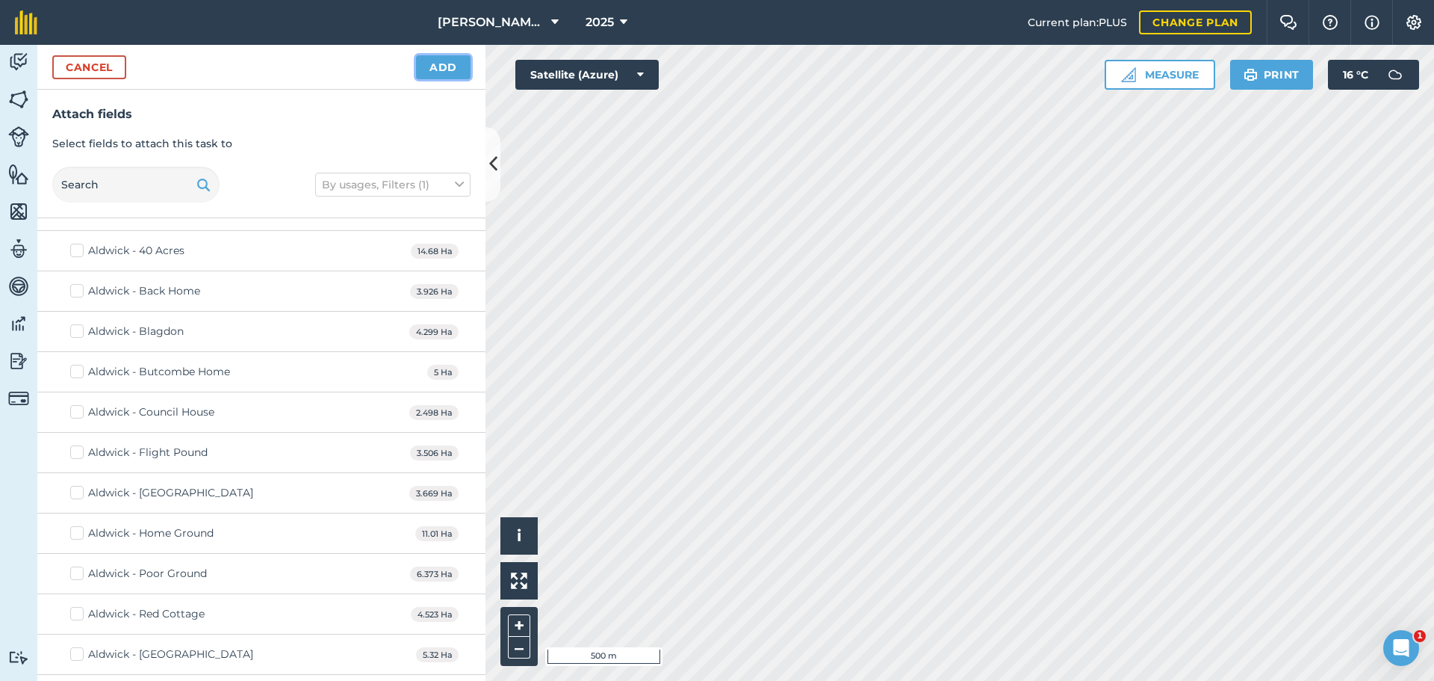
drag, startPoint x: 443, startPoint y: 78, endPoint x: 445, endPoint y: 89, distance: 11.4
click at [443, 79] on button "Add" at bounding box center [443, 67] width 55 height 24
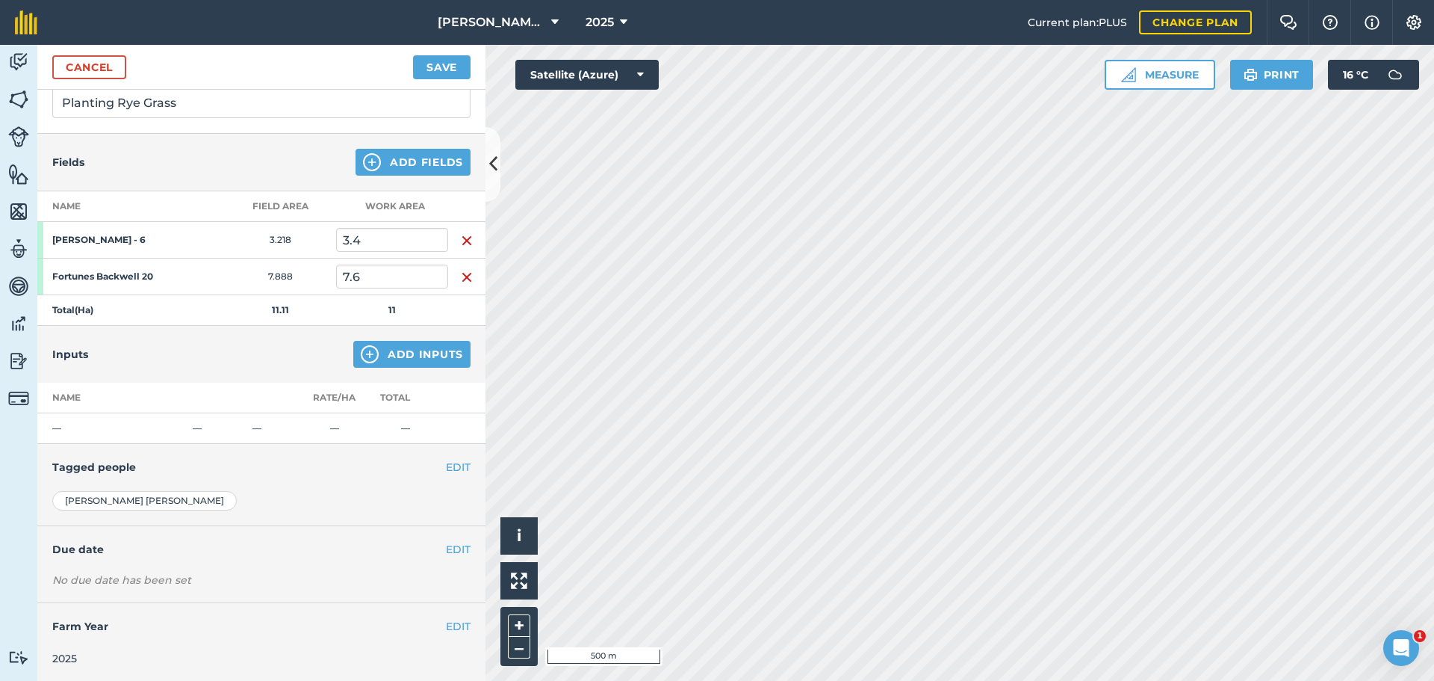
scroll to position [0, 0]
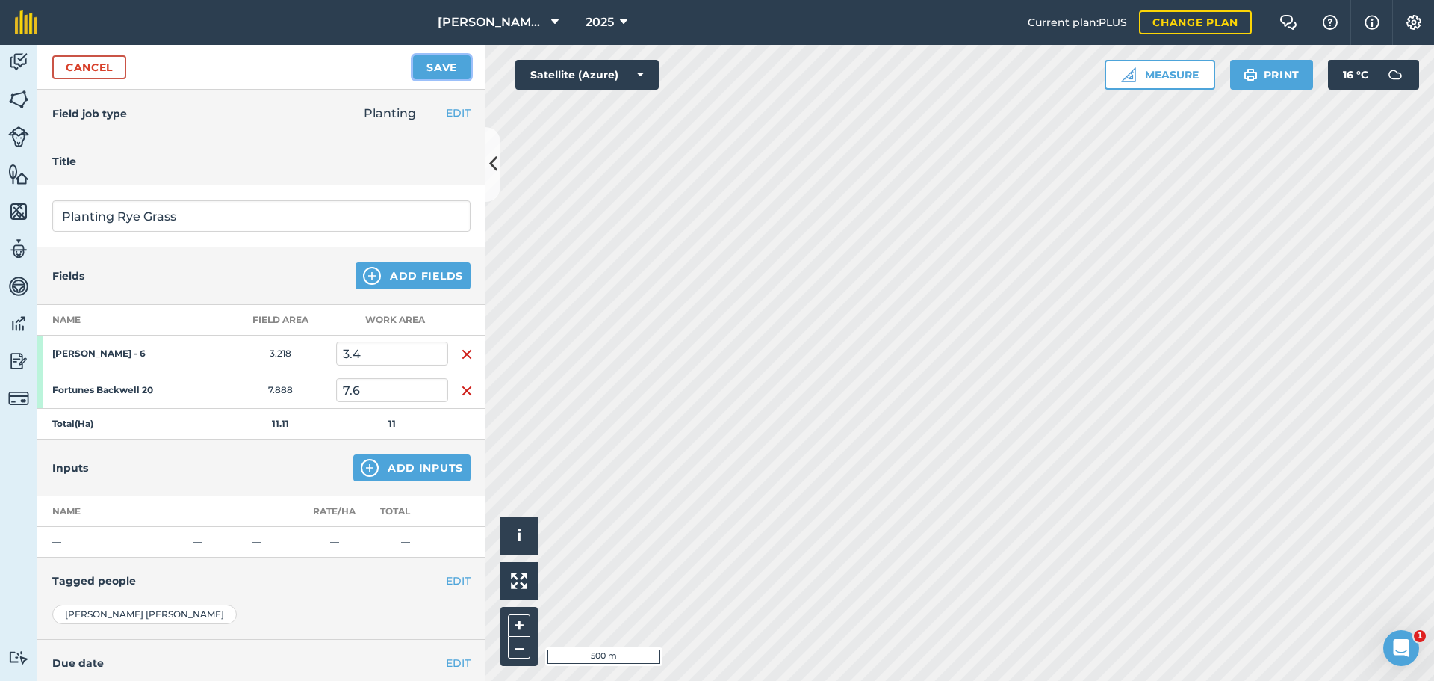
click at [446, 79] on button "Save" at bounding box center [442, 67] width 58 height 24
